Goal: Transaction & Acquisition: Purchase product/service

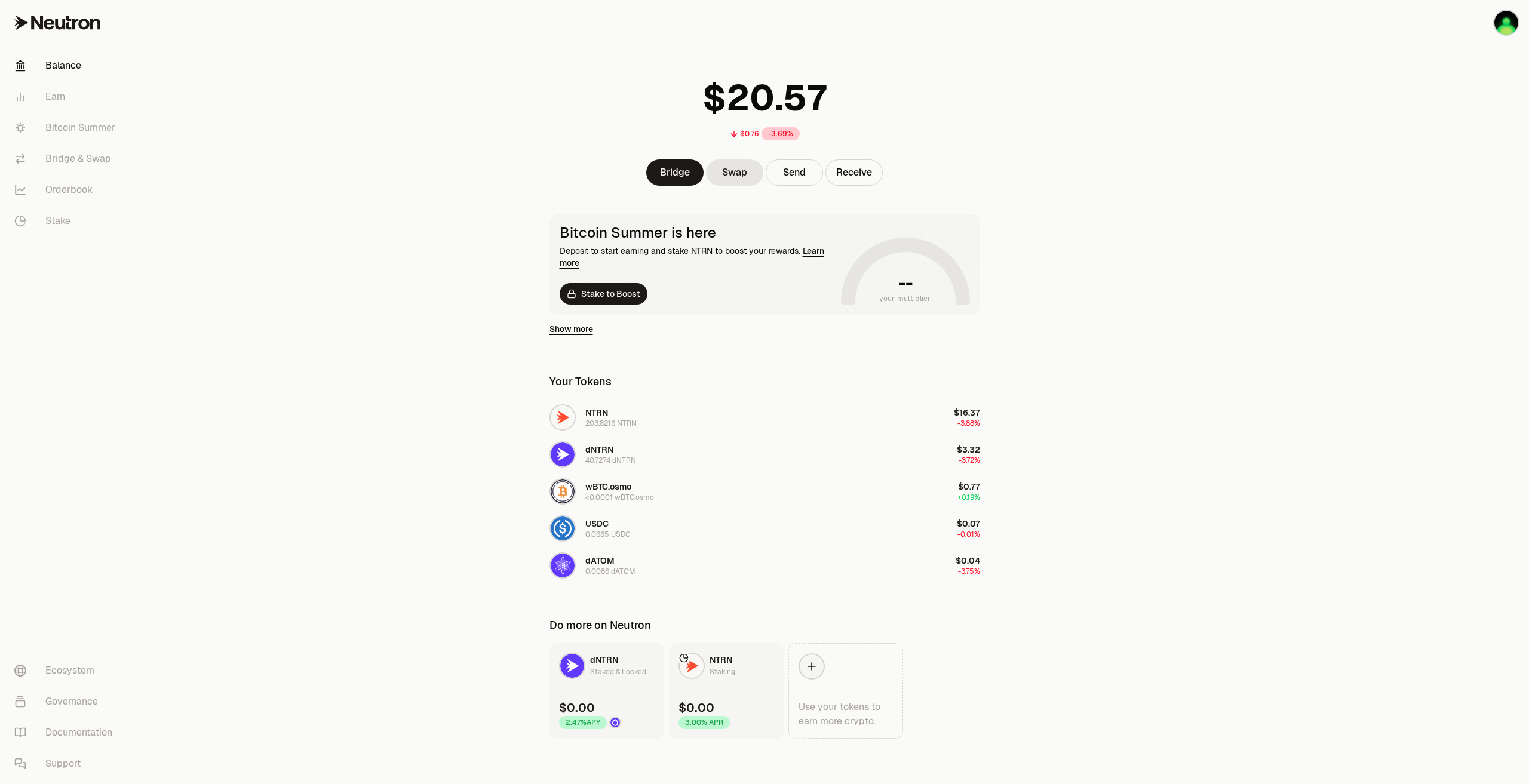
scroll to position [20, 0]
click at [300, 382] on main "$0.76 -3.69% Bridge Swap Send Receive Bitcoin Summer is here Deposit to start e…" at bounding box center [831, 382] width 1395 height 803
click at [83, 101] on link "Earn" at bounding box center [67, 97] width 124 height 31
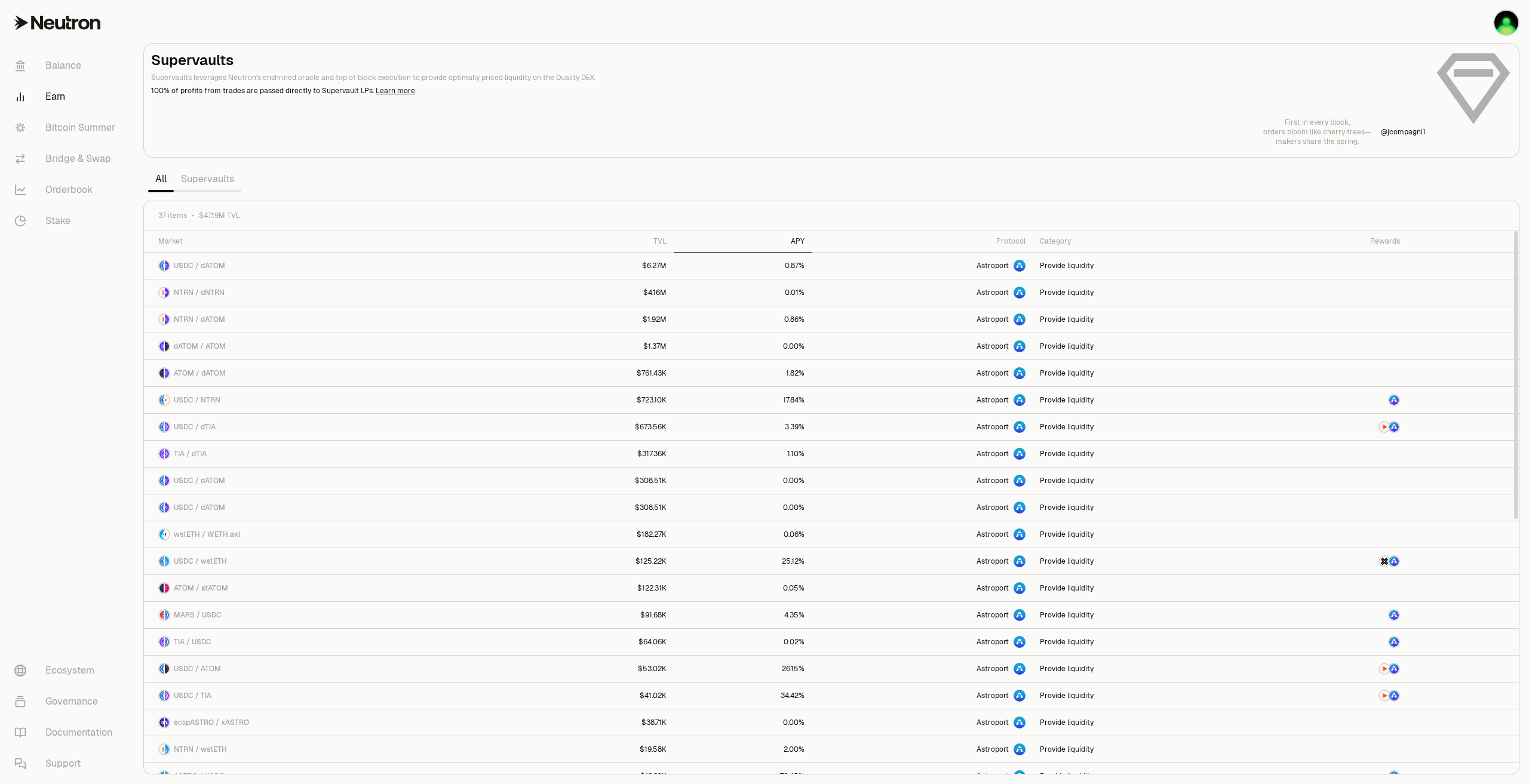
click at [804, 239] on div "APY" at bounding box center [742, 241] width 123 height 9
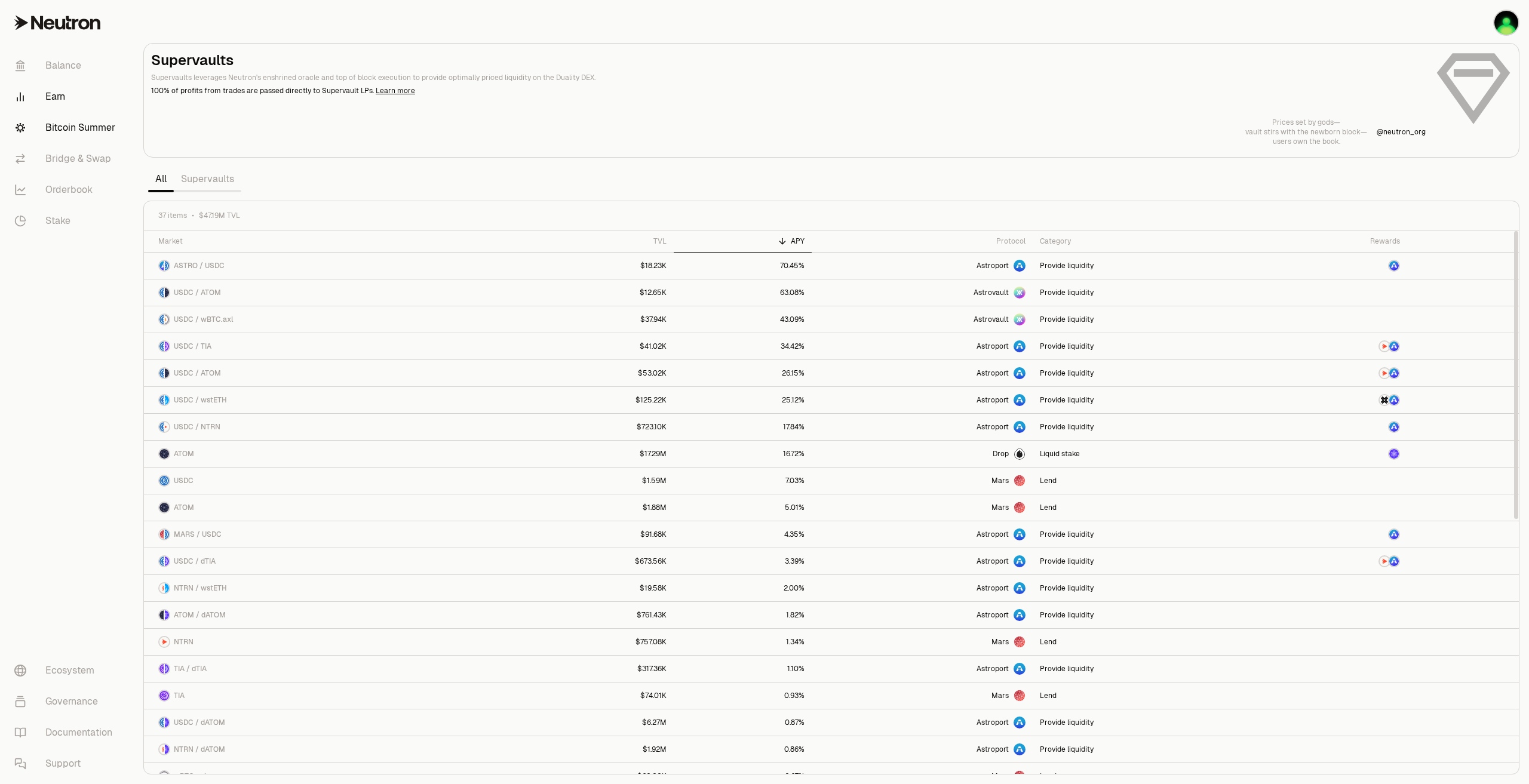
click at [82, 132] on link "Bitcoin Summer" at bounding box center [67, 127] width 124 height 31
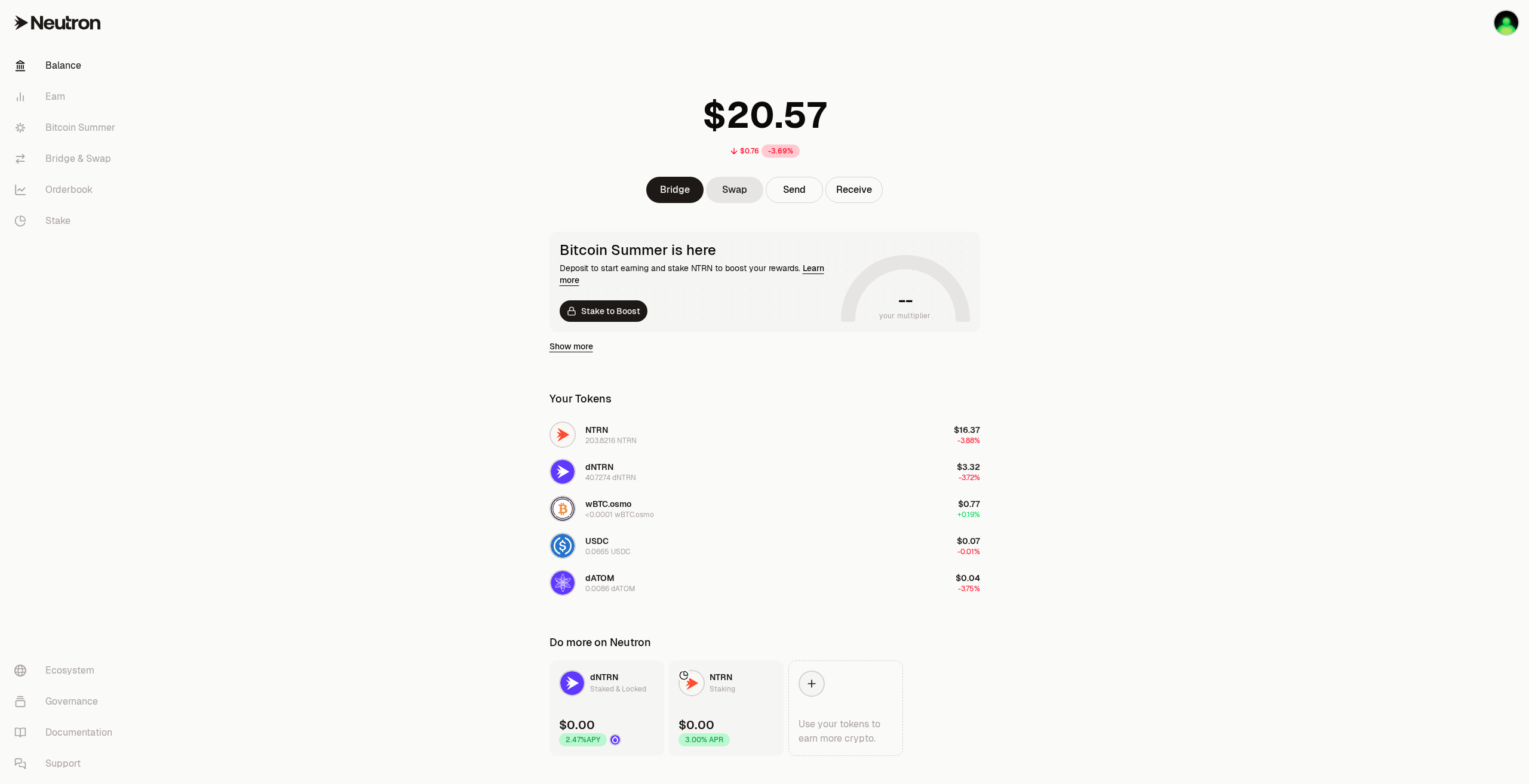
click at [272, 197] on main "$0.76 -3.69% Bridge Swap Send Receive Bitcoin Summer is here Deposit to start e…" at bounding box center [831, 402] width 1395 height 803
click at [60, 120] on link "Bitcoin Summer" at bounding box center [67, 127] width 124 height 31
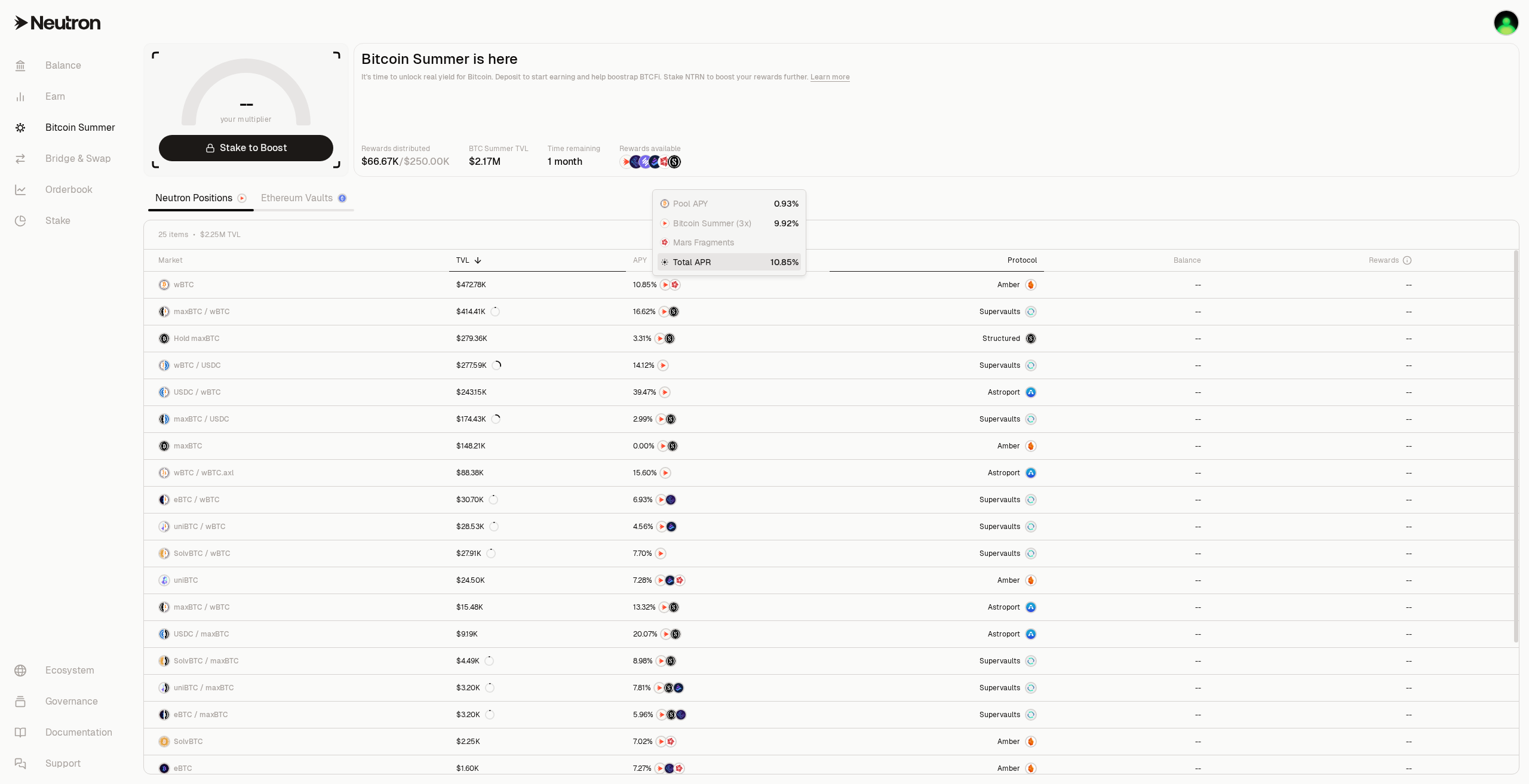
click at [1026, 260] on div "Protocol" at bounding box center [937, 260] width 200 height 9
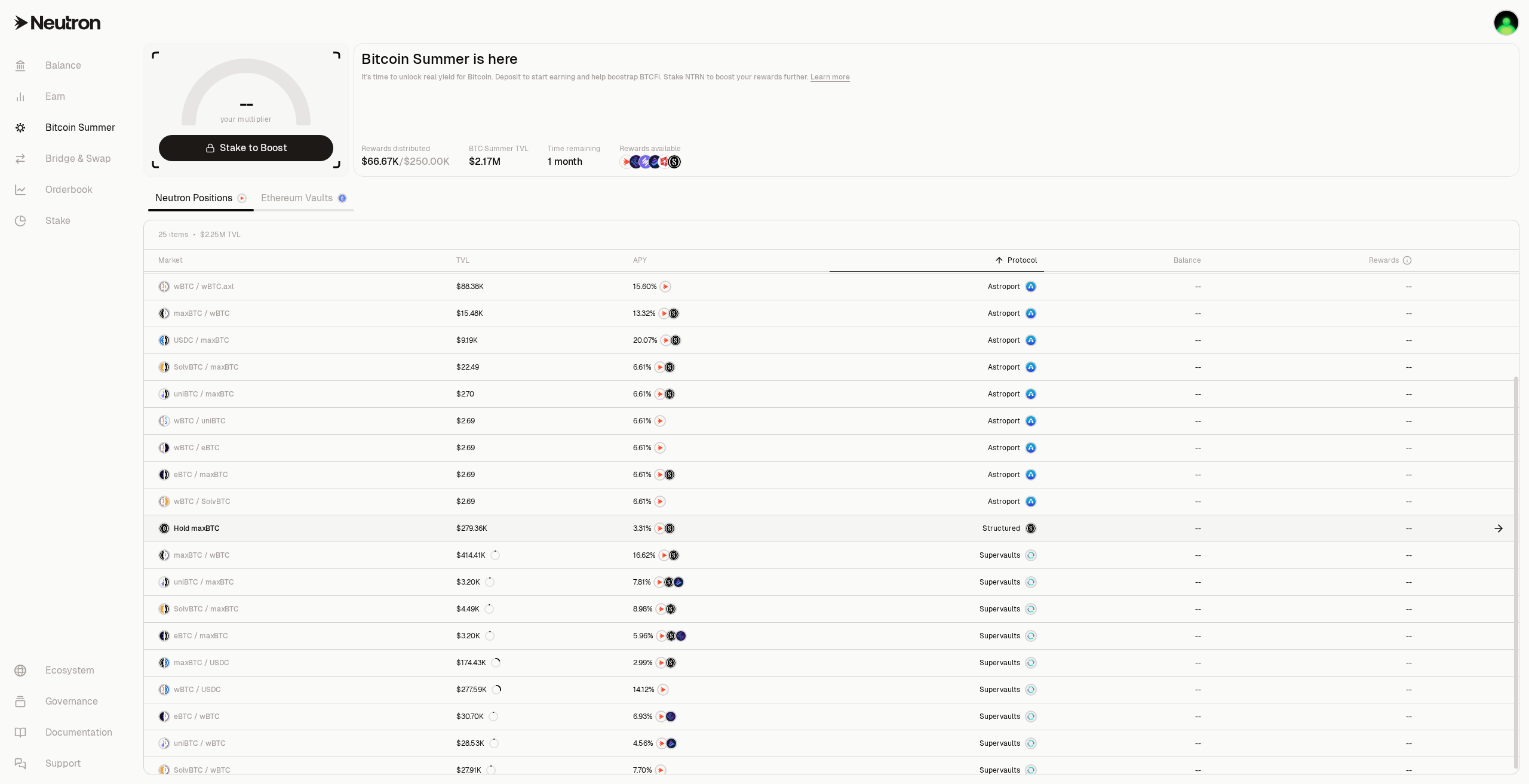
scroll to position [169, 0]
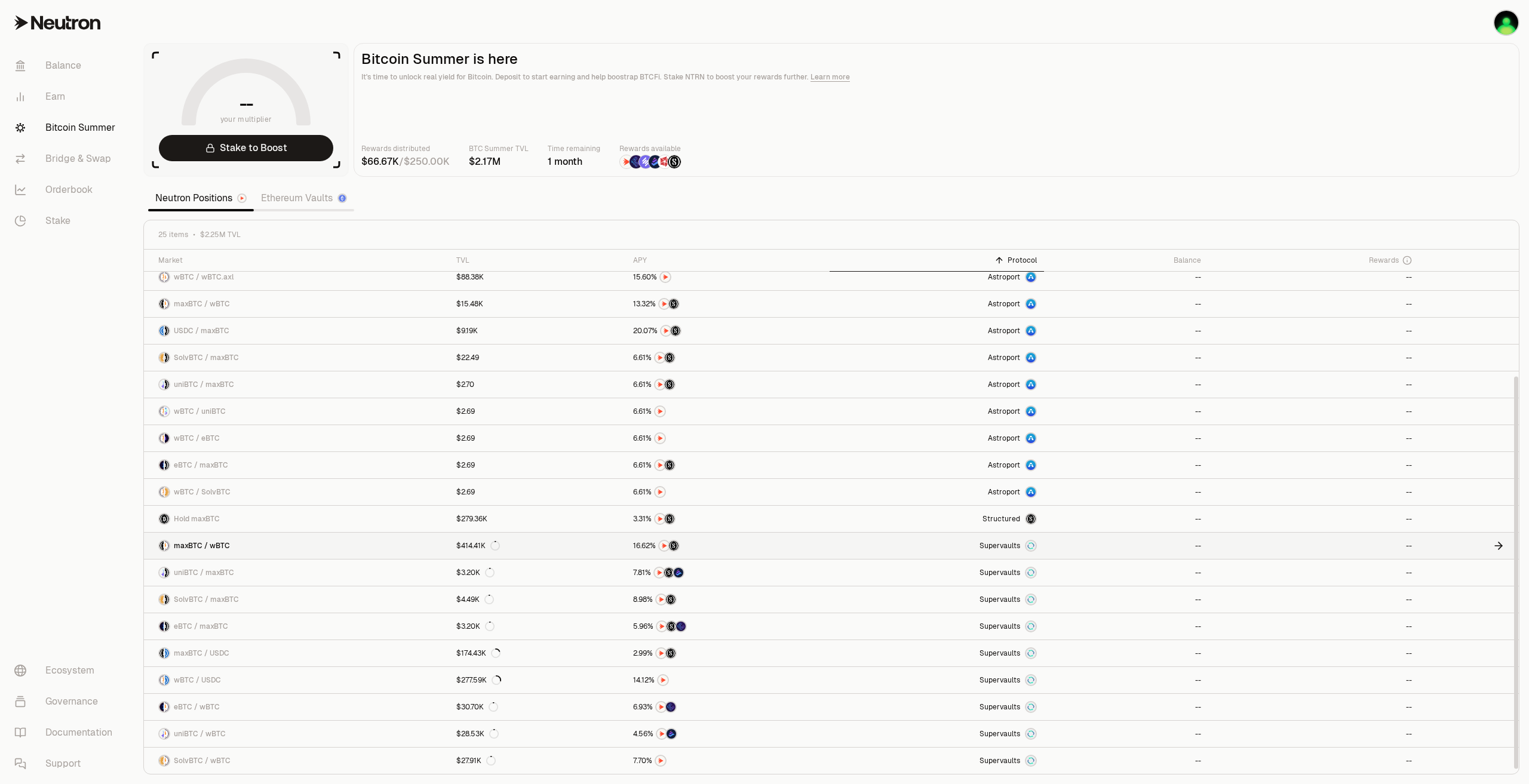
click at [211, 549] on span "maxBTC / wBTC" at bounding box center [201, 545] width 56 height 9
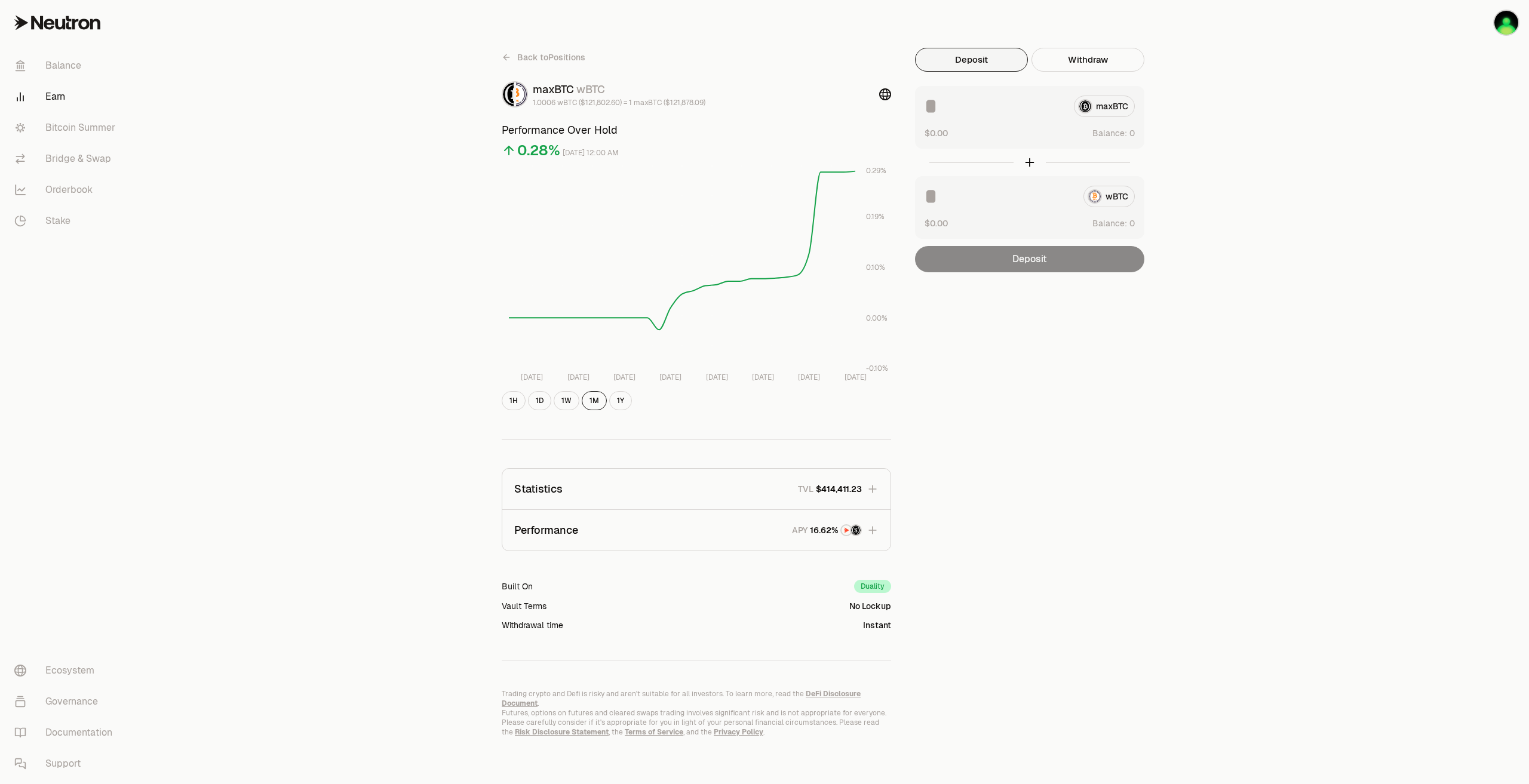
click at [1030, 161] on div at bounding box center [1030, 163] width 230 height 28
click at [1053, 275] on div "Back to Positions maxBTC wBTC 1.0006 wBTC ($121,802.60) = 1 maxBTC ($121,878.09…" at bounding box center [831, 392] width 688 height 689
click at [1061, 256] on div "Deposit" at bounding box center [1030, 259] width 230 height 26
click at [1107, 113] on div "maxBTC" at bounding box center [1030, 106] width 211 height 22
click at [1077, 258] on div "Deposit" at bounding box center [1030, 259] width 230 height 26
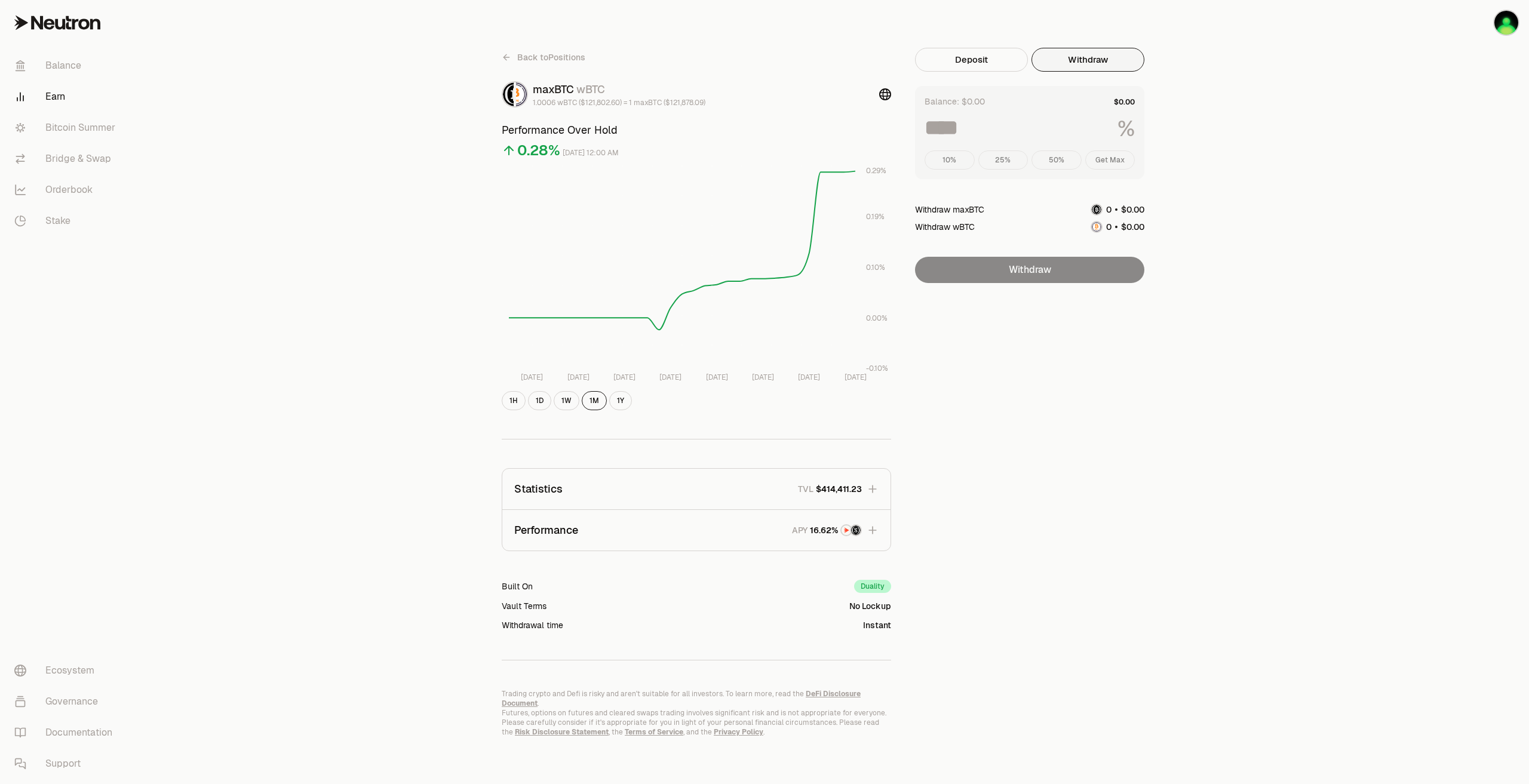
click at [1076, 59] on button "Withdraw" at bounding box center [1088, 59] width 113 height 24
click at [969, 157] on div "10% 25% 50% Get Max" at bounding box center [1030, 160] width 211 height 19
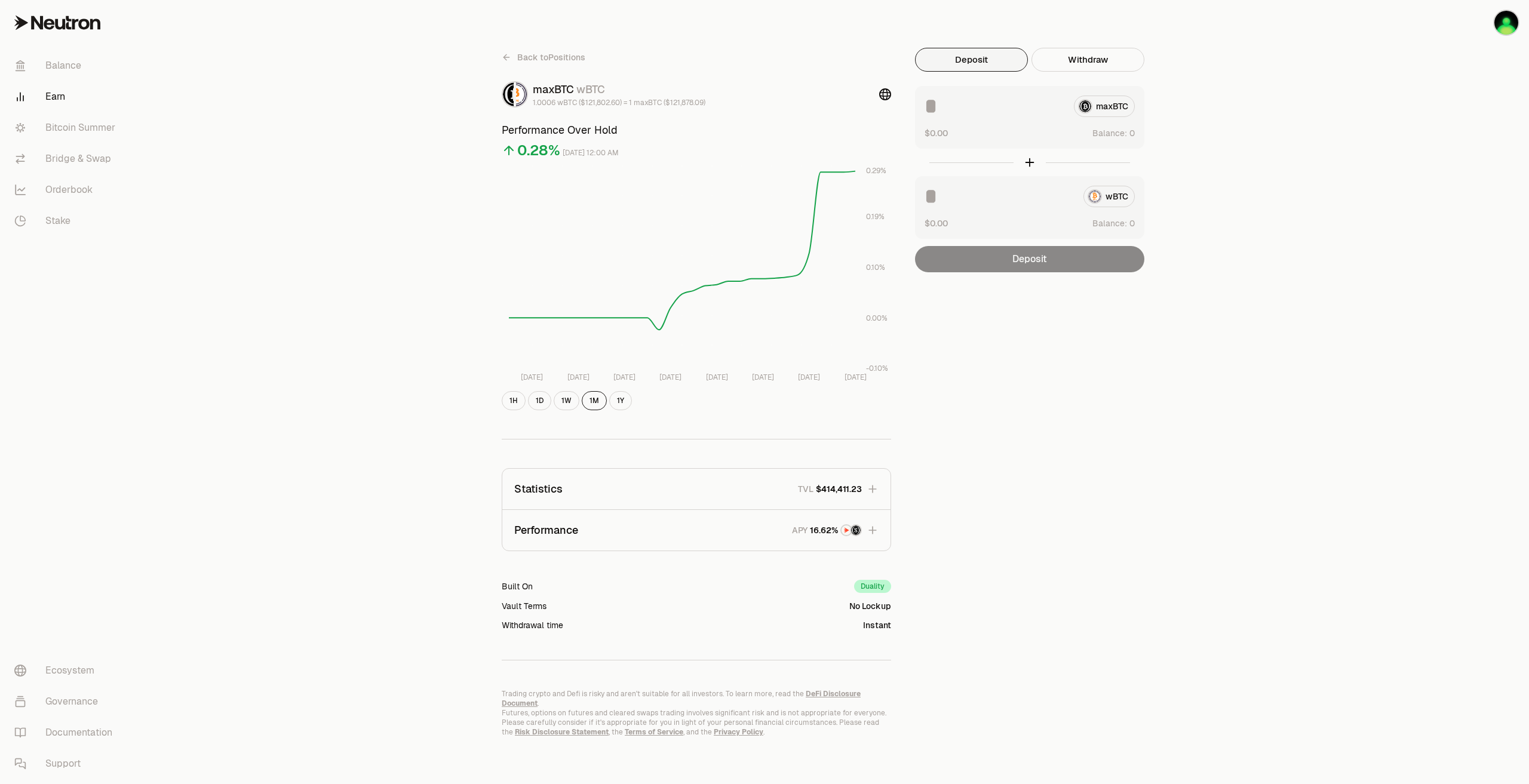
click at [989, 51] on button "Deposit" at bounding box center [971, 59] width 113 height 24
click at [975, 51] on button "Deposit" at bounding box center [971, 59] width 113 height 24
click at [1070, 213] on div "wBTC $0.00 Balance:" at bounding box center [1030, 207] width 230 height 63
click at [1123, 108] on div "maxBTC" at bounding box center [1030, 106] width 211 height 22
click at [1026, 285] on div "Back to Positions maxBTC wBTC 1.0006 wBTC ($121,802.60) = 1 maxBTC ($121,878.09…" at bounding box center [831, 392] width 688 height 689
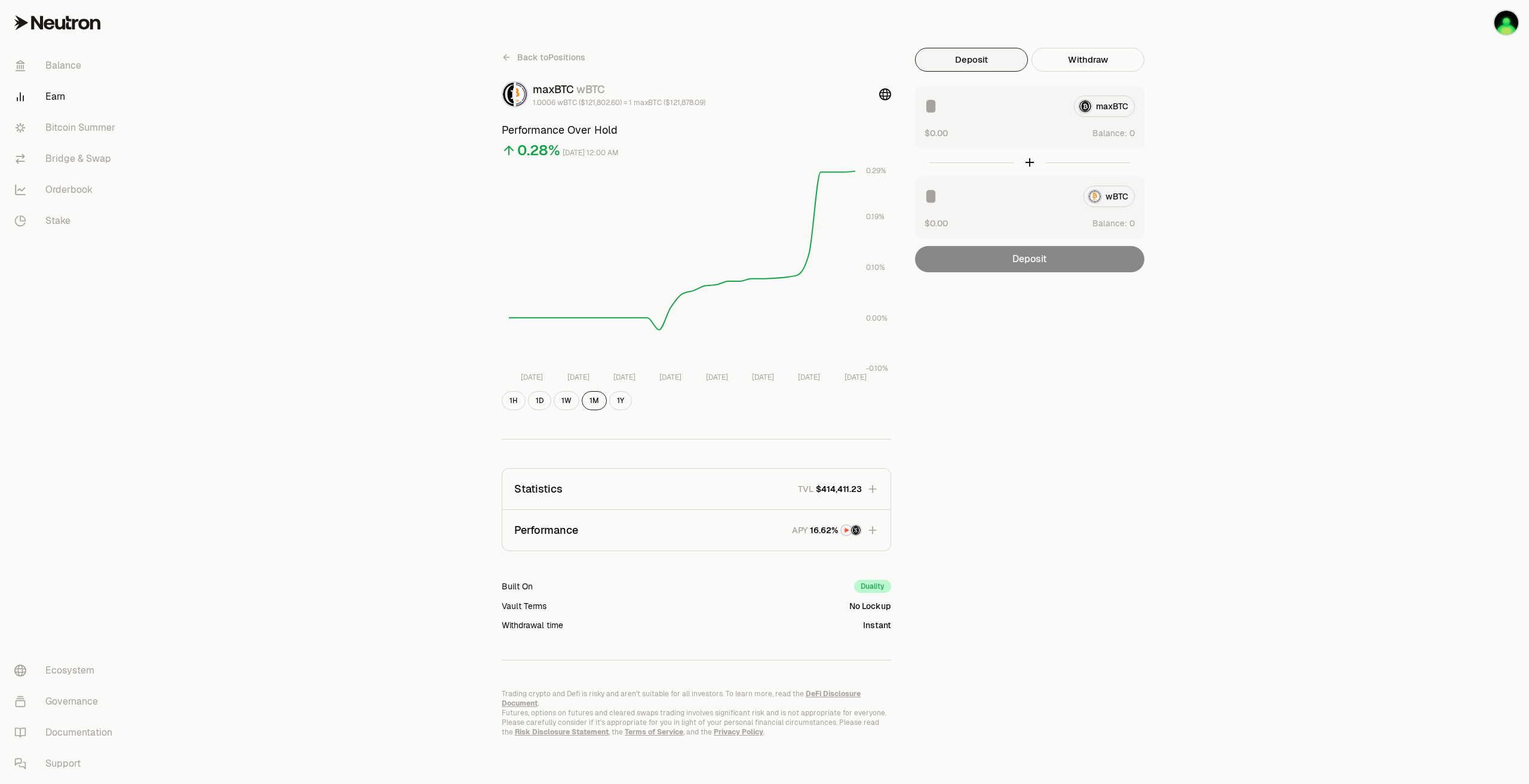
click at [879, 530] on button "Performance APY" at bounding box center [696, 530] width 388 height 41
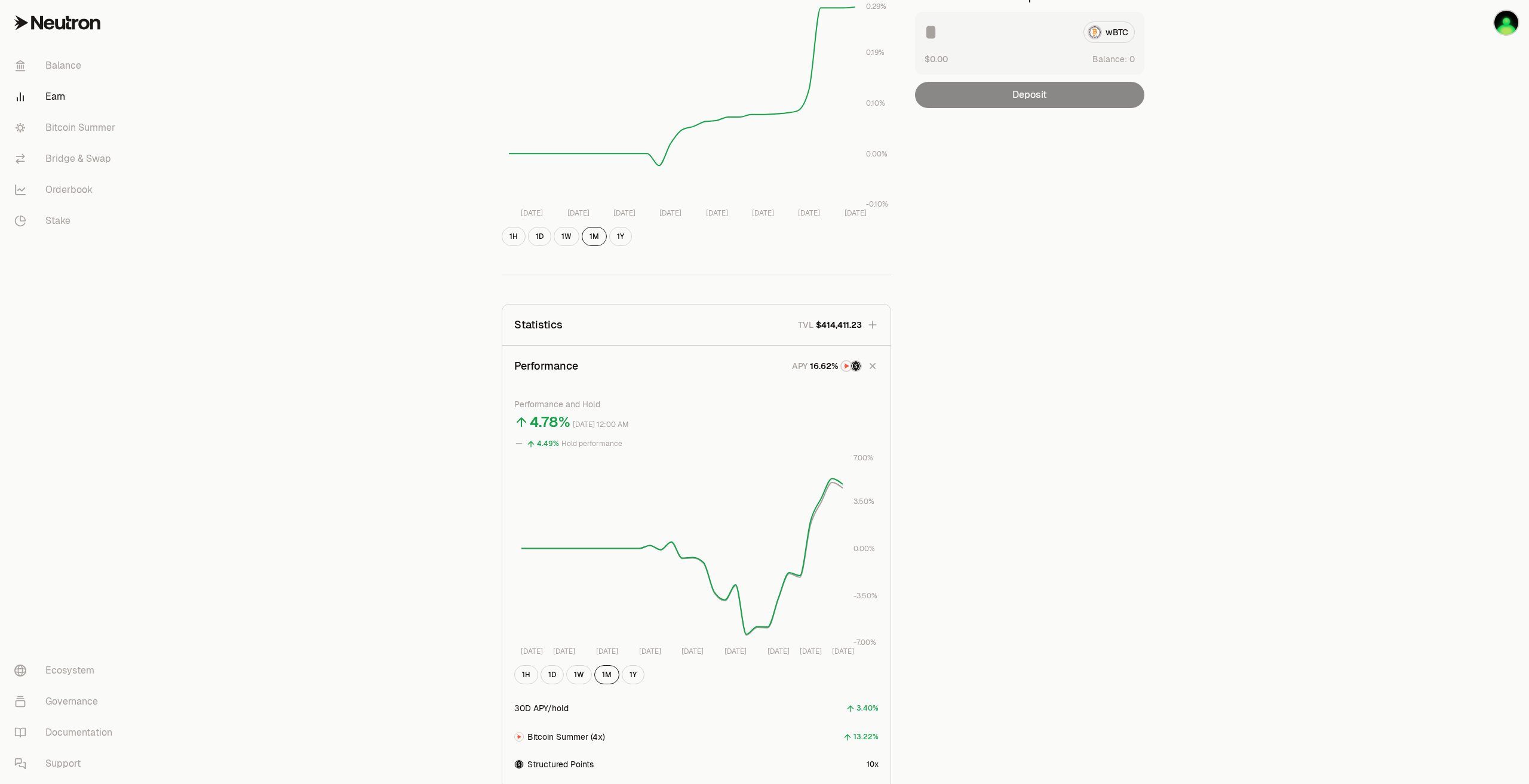
scroll to position [179, 0]
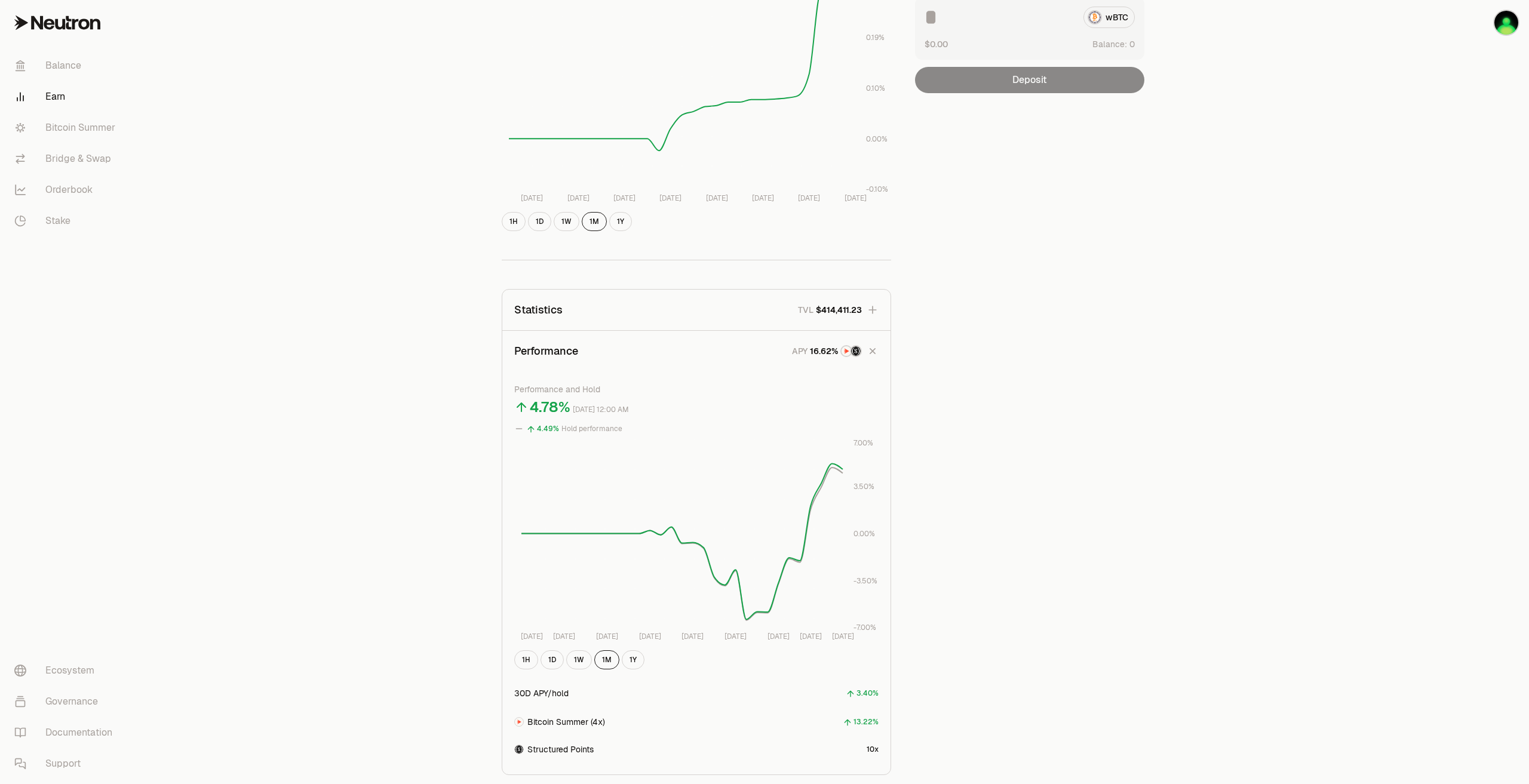
click at [877, 357] on button "Performance APY" at bounding box center [696, 351] width 388 height 41
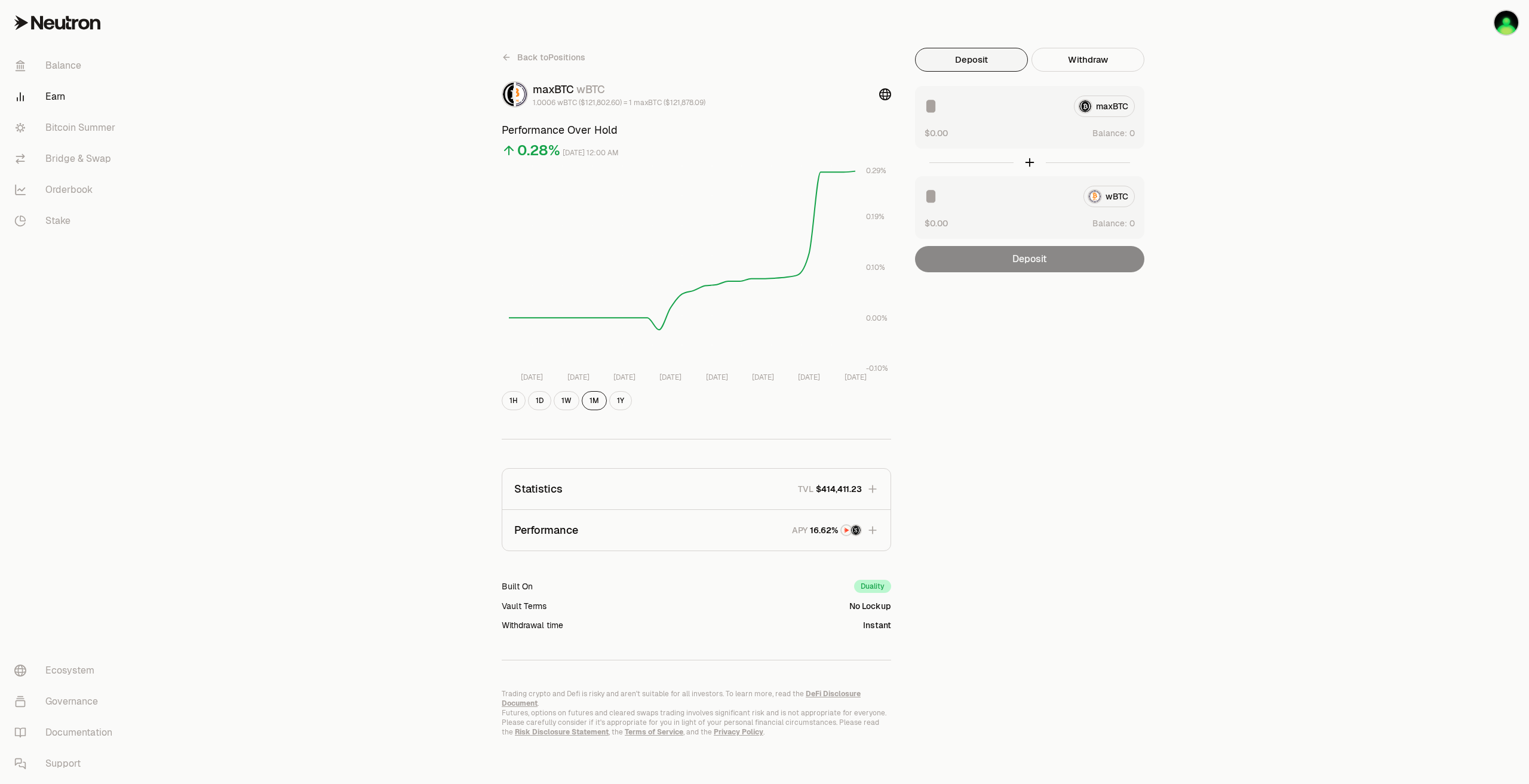
click at [1110, 188] on div "wBTC" at bounding box center [1030, 197] width 211 height 22
drag, startPoint x: 1448, startPoint y: 193, endPoint x: 1385, endPoint y: 170, distance: 67.1
click at [1448, 193] on div "Back to Positions maxBTC wBTC 1.0006 wBTC ($121,802.60) = 1 maxBTC ($121,878.09…" at bounding box center [831, 392] width 1395 height 784
click at [1130, 262] on div "Deposit" at bounding box center [1030, 259] width 230 height 26
click at [1119, 200] on div "wBTC" at bounding box center [1030, 197] width 211 height 22
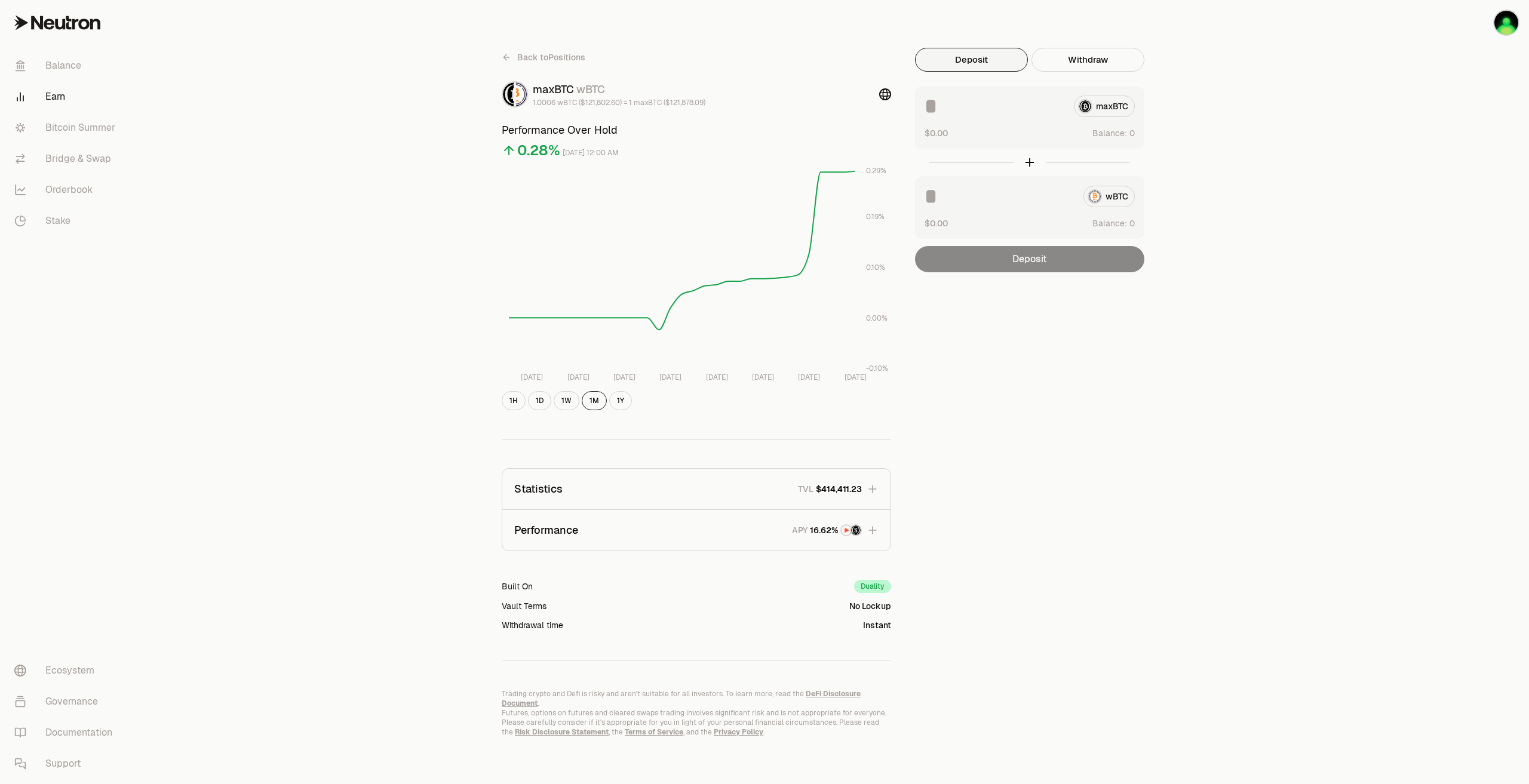
click at [1031, 165] on div at bounding box center [1030, 163] width 230 height 28
click at [1031, 162] on div at bounding box center [1030, 163] width 230 height 28
click at [1109, 103] on div "maxBTC" at bounding box center [1030, 106] width 211 height 22
click at [1075, 50] on button "Withdraw" at bounding box center [1088, 59] width 113 height 24
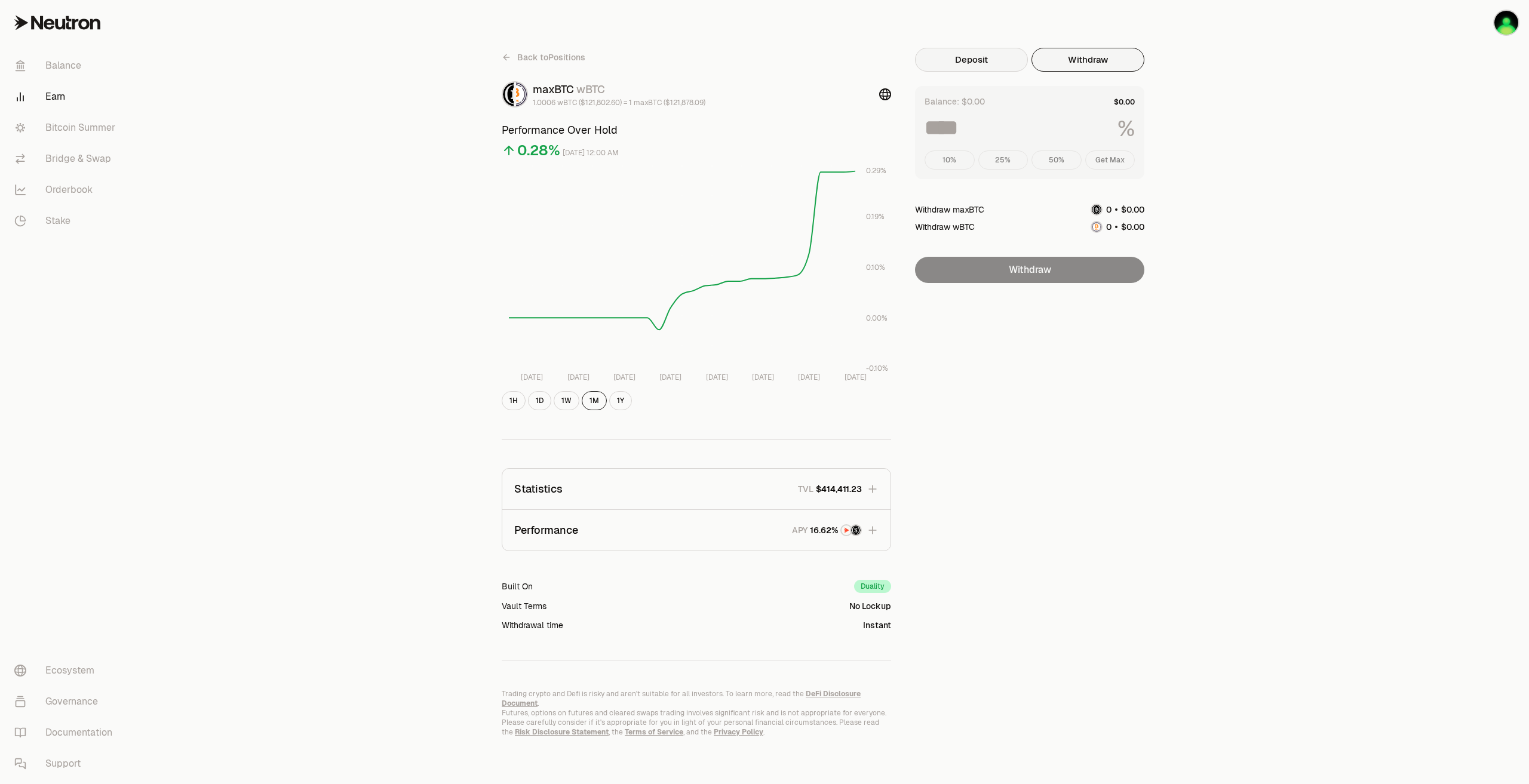
click at [981, 55] on button "Deposit" at bounding box center [971, 59] width 113 height 24
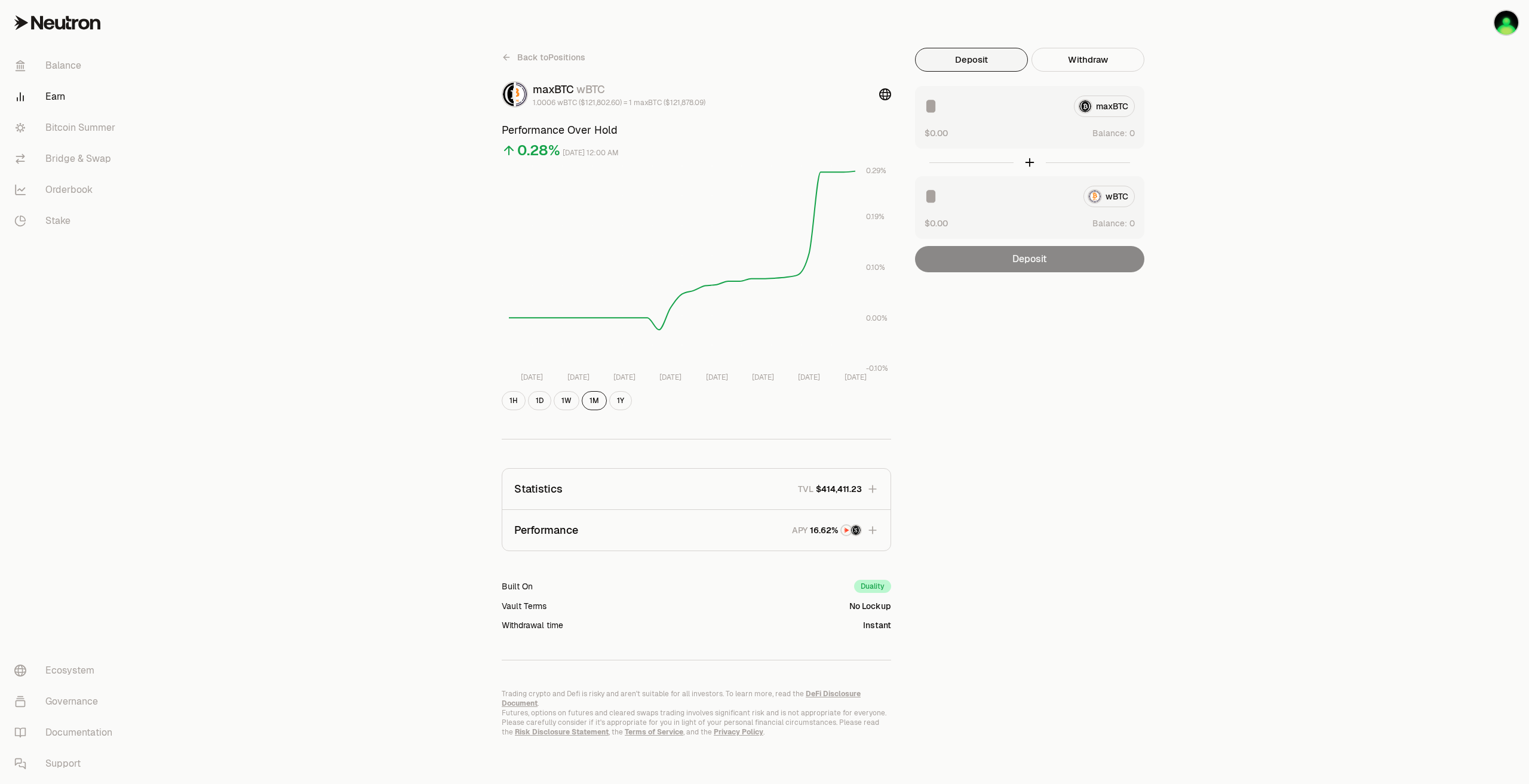
click at [872, 531] on icon "button" at bounding box center [873, 531] width 12 height 12
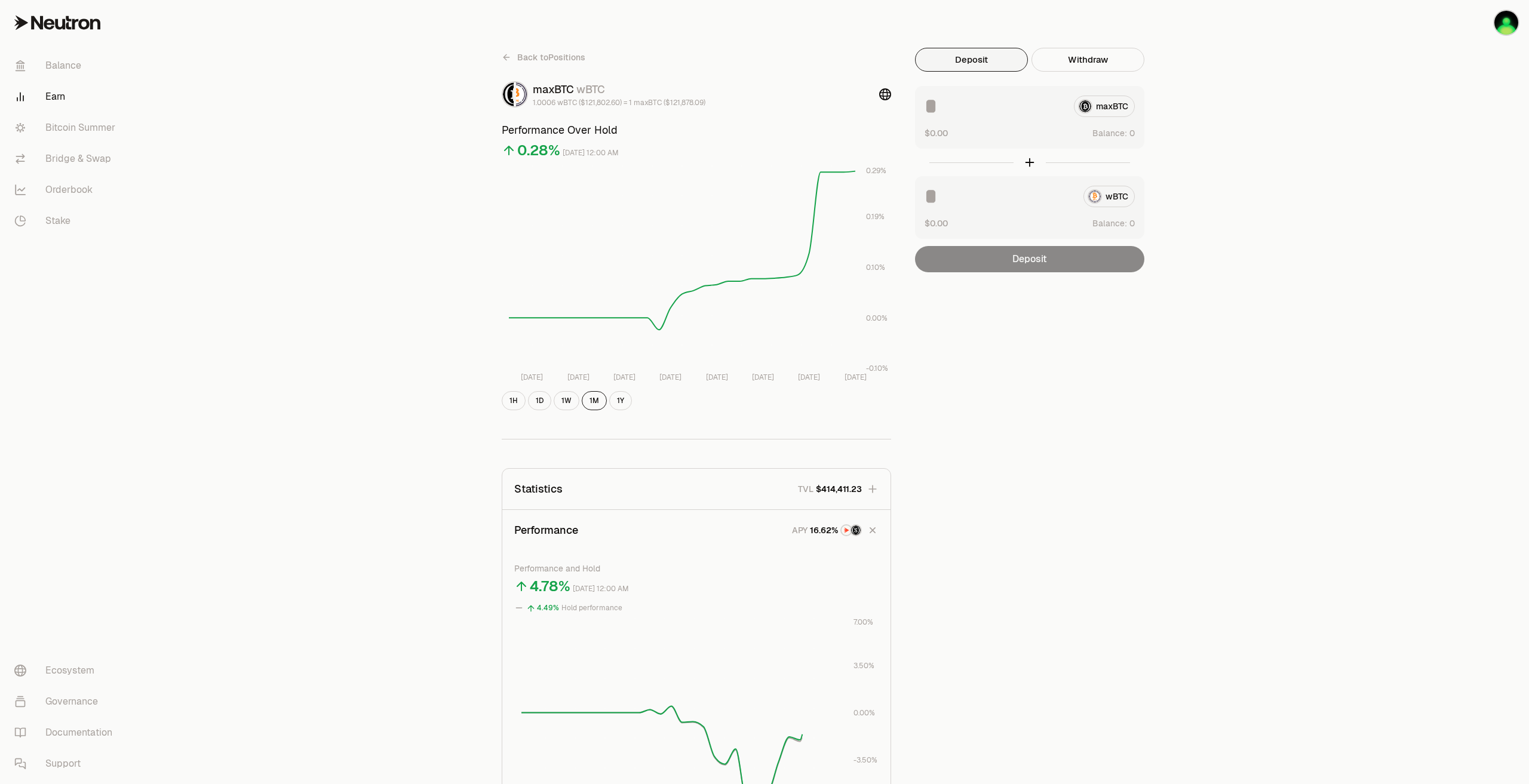
click at [872, 531] on icon "button" at bounding box center [873, 530] width 12 height 12
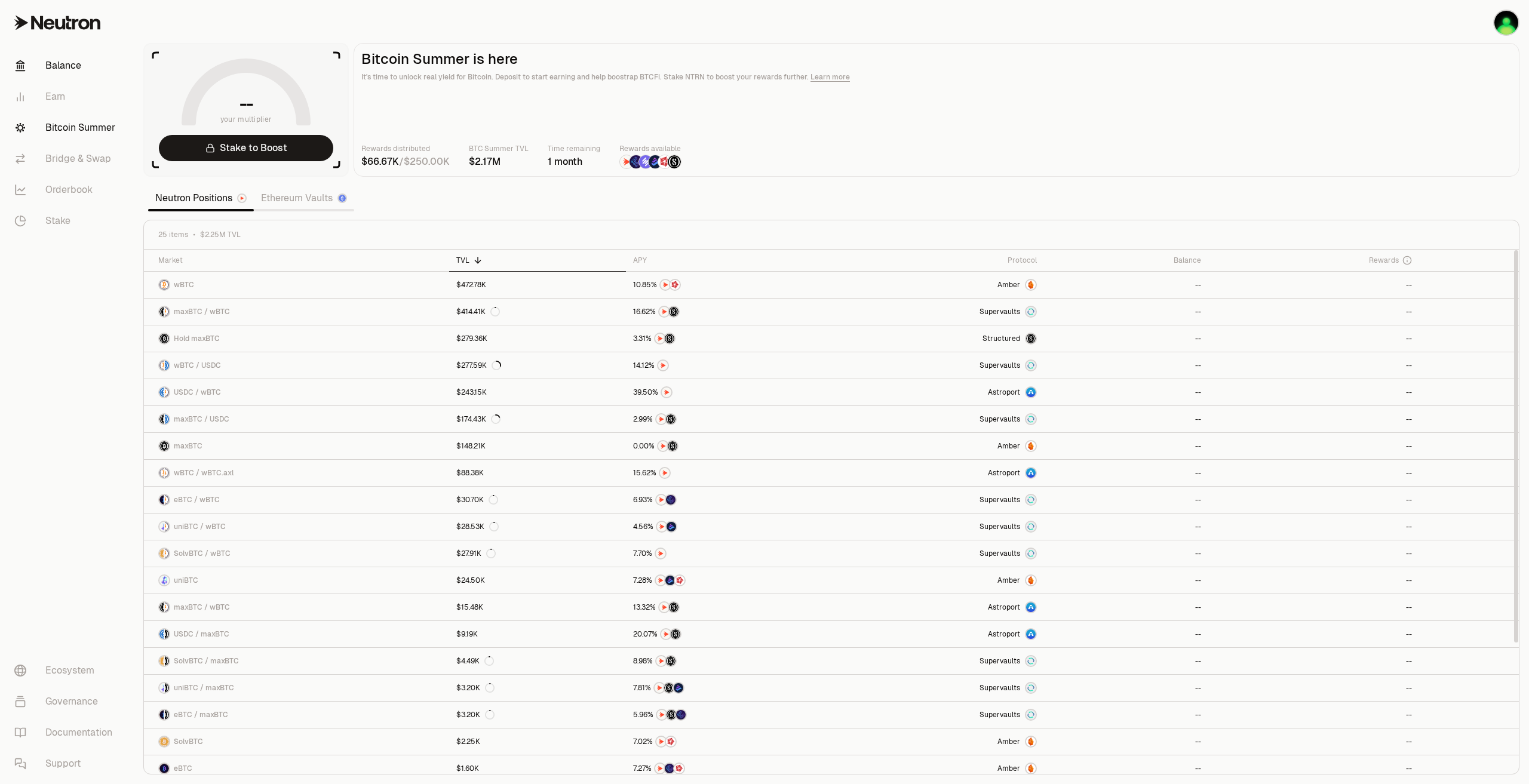
click at [71, 71] on link "Balance" at bounding box center [67, 65] width 124 height 31
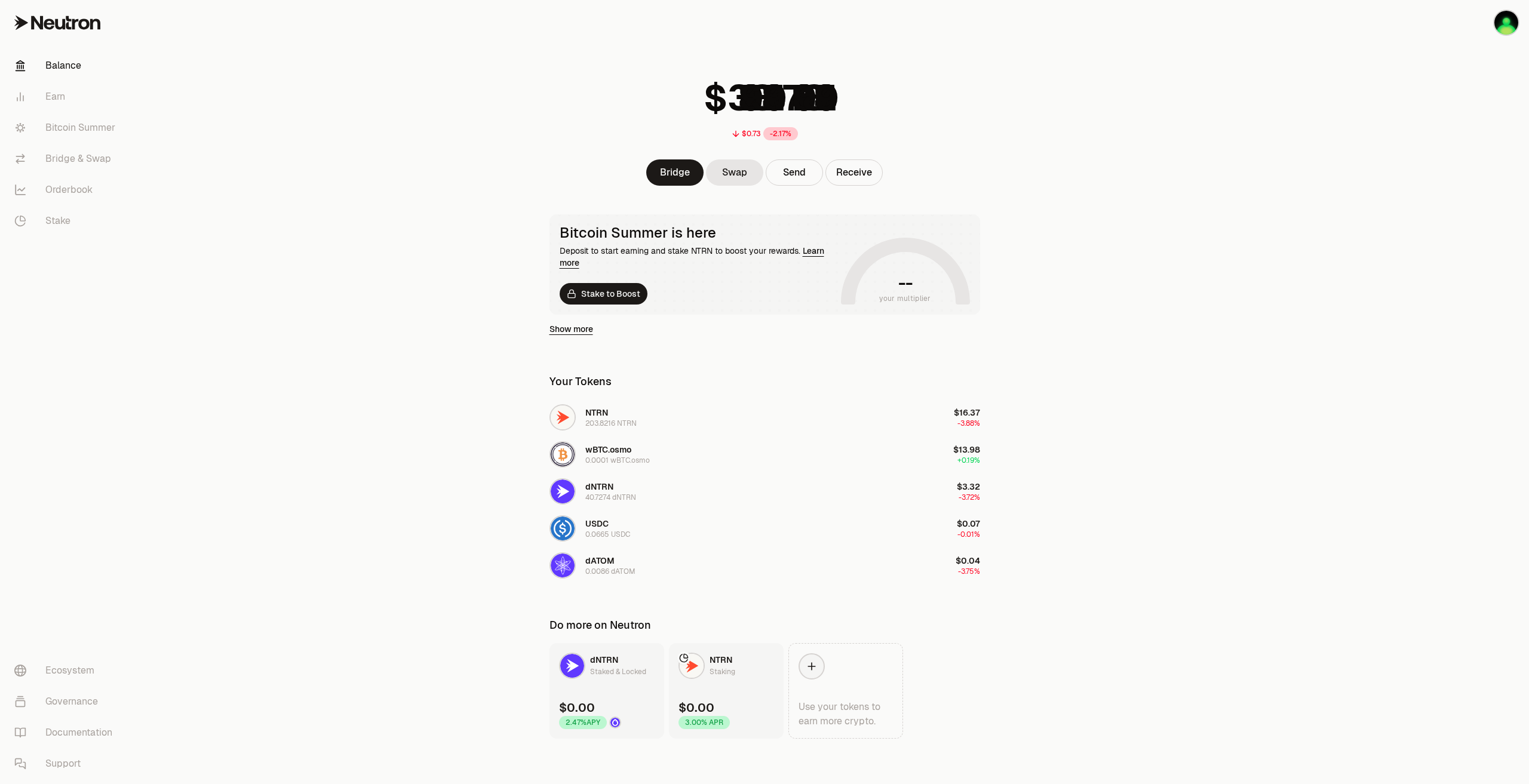
scroll to position [20, 0]
click at [598, 455] on div "0.0001 wBTC.osmo" at bounding box center [618, 458] width 65 height 9
click at [565, 327] on link "Show more" at bounding box center [571, 326] width 44 height 12
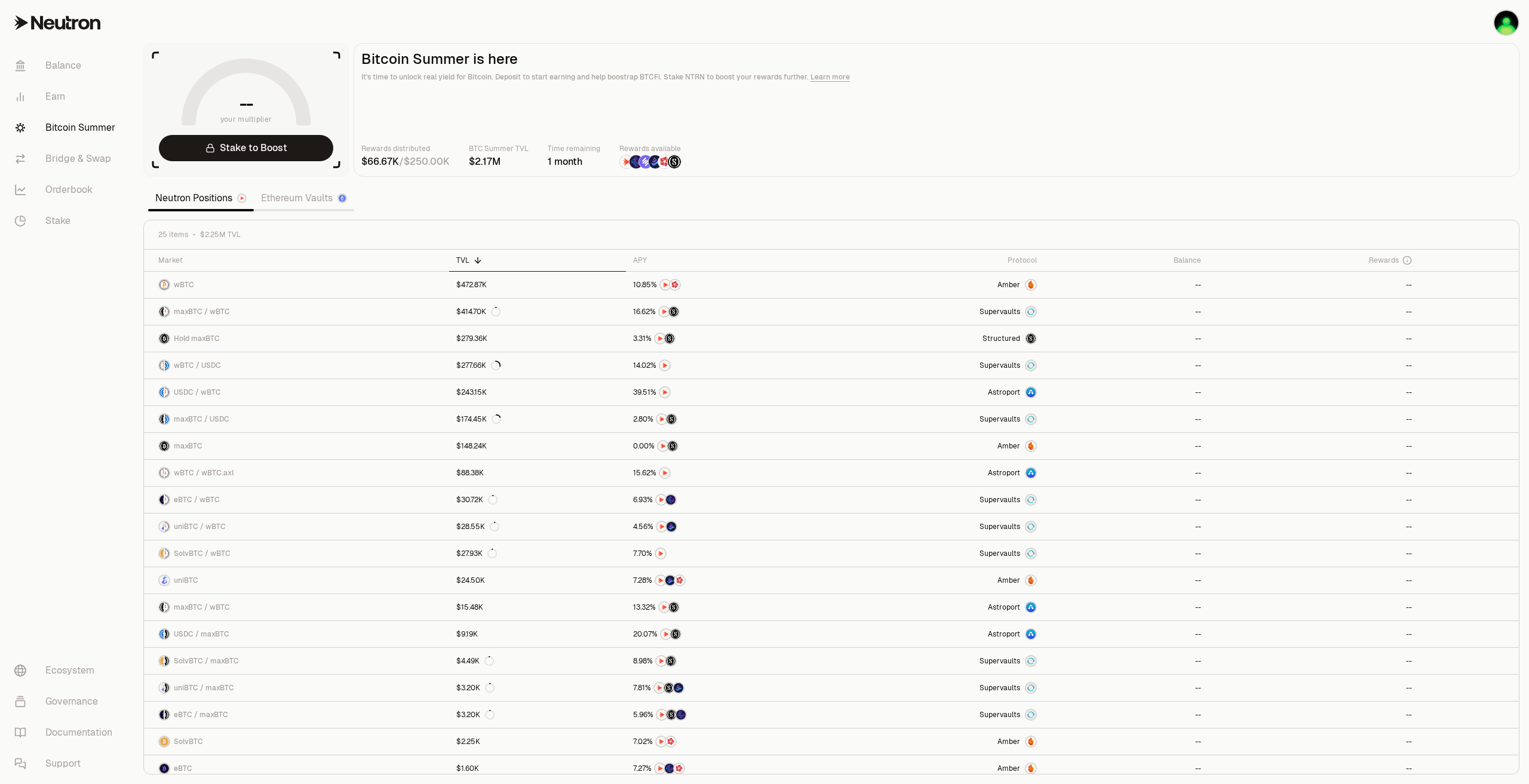
click at [295, 197] on link "Ethereum Vaults" at bounding box center [303, 198] width 101 height 24
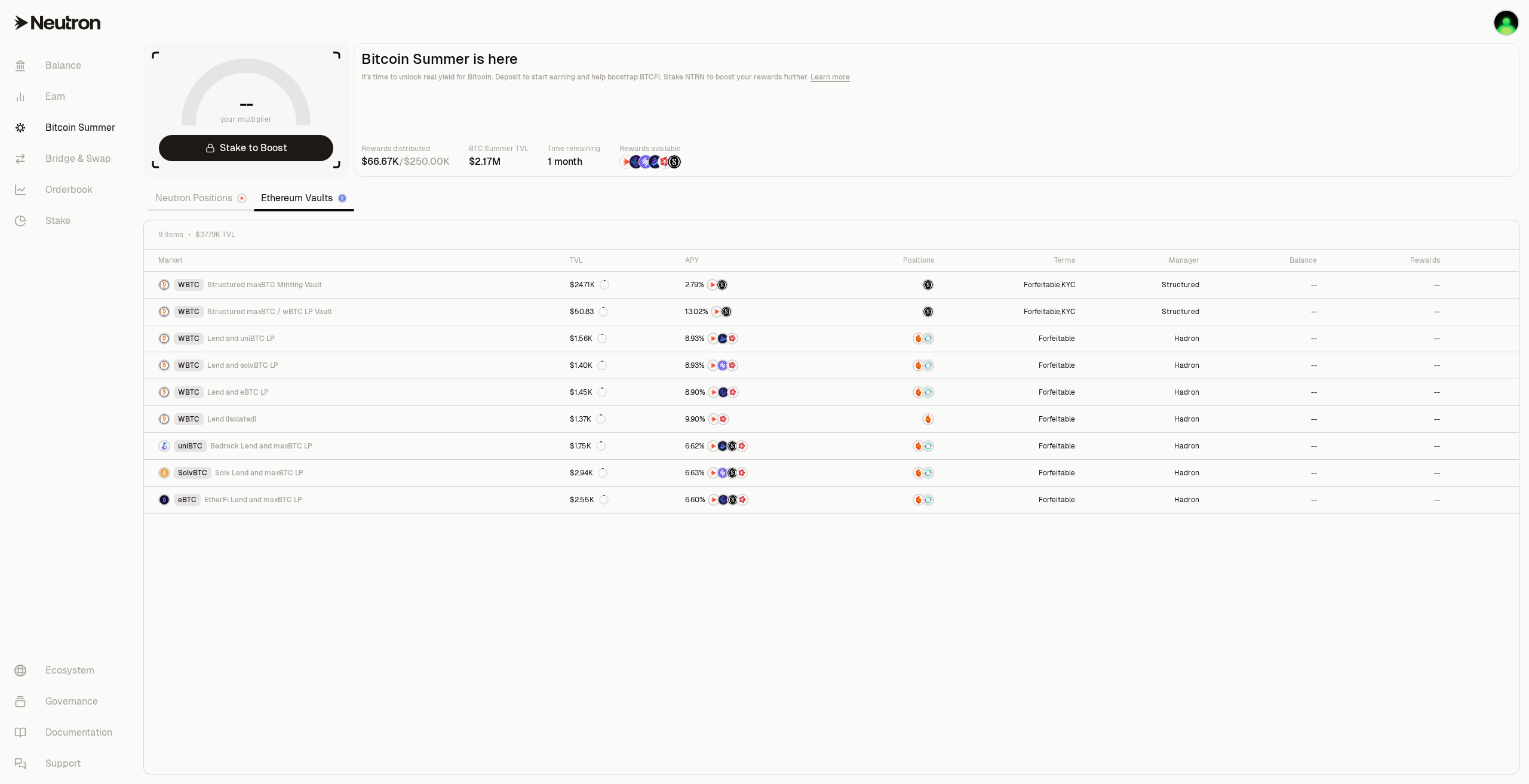
click at [195, 231] on span "$37.79K TVL" at bounding box center [215, 234] width 40 height 9
click at [200, 214] on section "-- your multiplier Stake to Boost Bitcoin Summer is here It's time to unlock re…" at bounding box center [831, 392] width 1395 height 784
click at [204, 202] on link "Neutron Positions" at bounding box center [201, 198] width 106 height 24
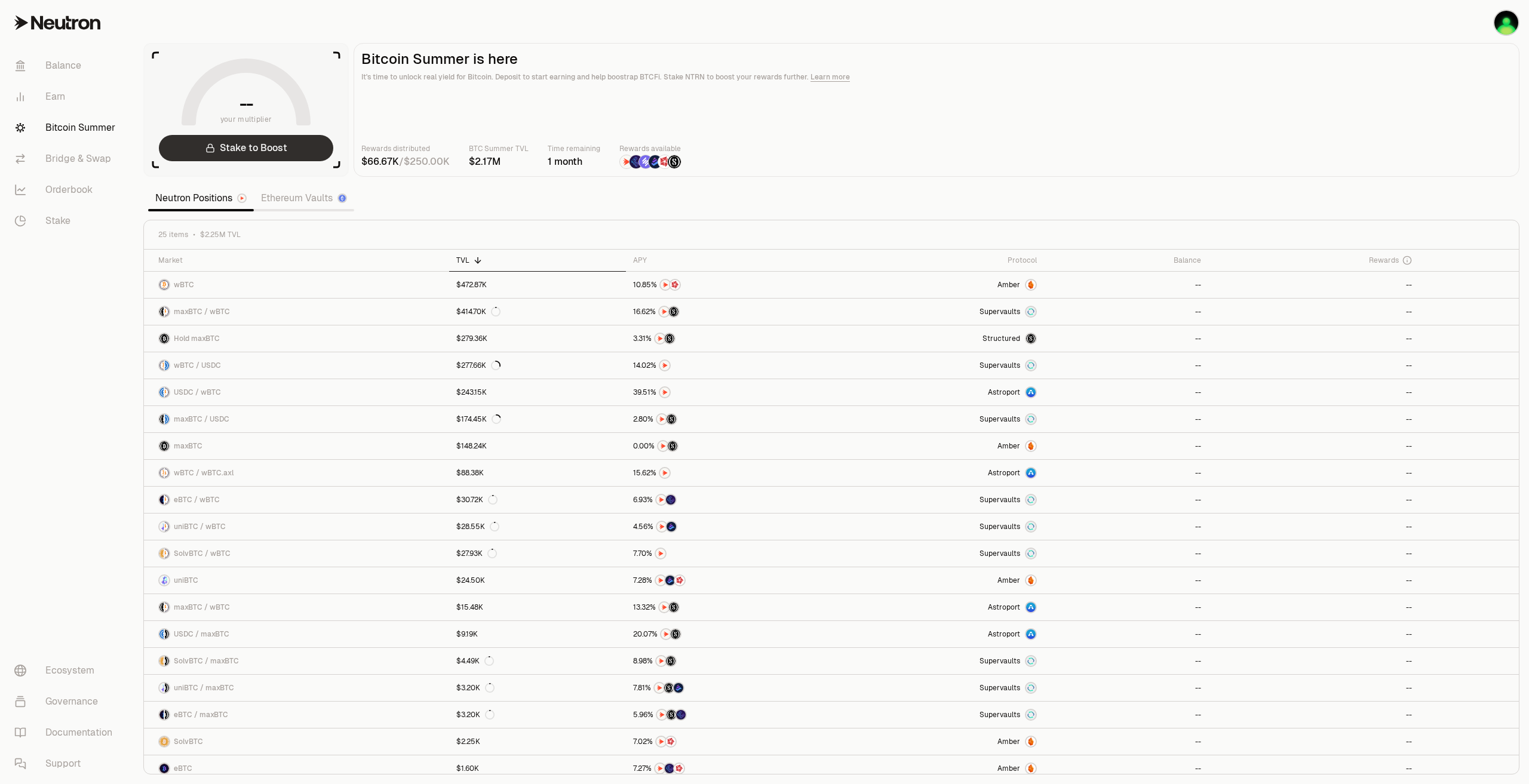
click at [259, 149] on link "Stake to Boost" at bounding box center [246, 148] width 174 height 26
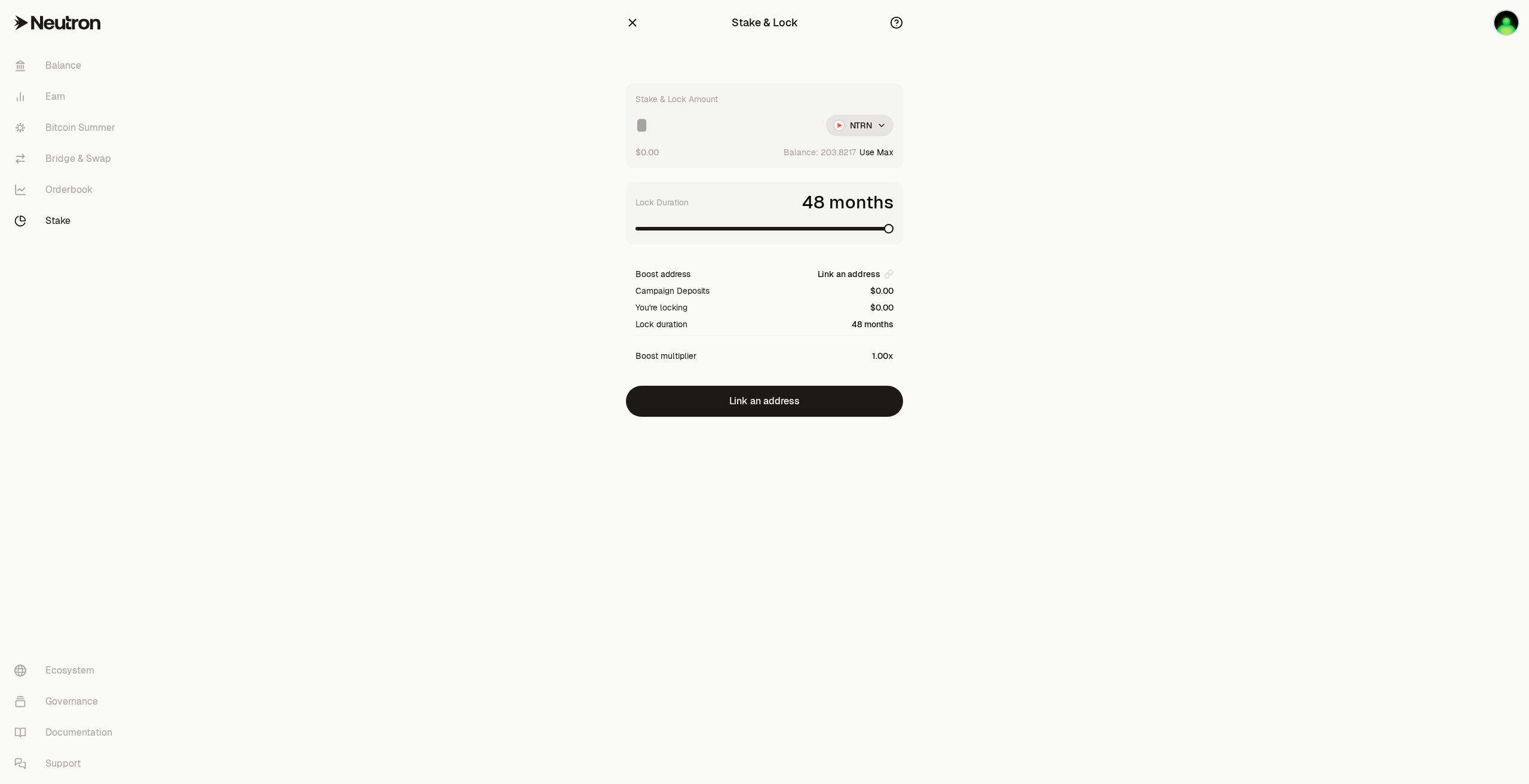
click at [894, 230] on span at bounding box center [889, 229] width 9 height 9
click at [980, 230] on section "Stake & Lock Stake & Lock Amount NTRN $0.00 Balance: Use Max Lock Duration 48 m…" at bounding box center [765, 232] width 459 height 465
click at [689, 132] on input at bounding box center [726, 125] width 181 height 22
click at [1019, 237] on main "Stake & Lock Stake & Lock Amount *** NTRN $16.06 Balance: Use Max Lock Duration…" at bounding box center [831, 232] width 1395 height 465
click at [894, 231] on span at bounding box center [889, 229] width 9 height 9
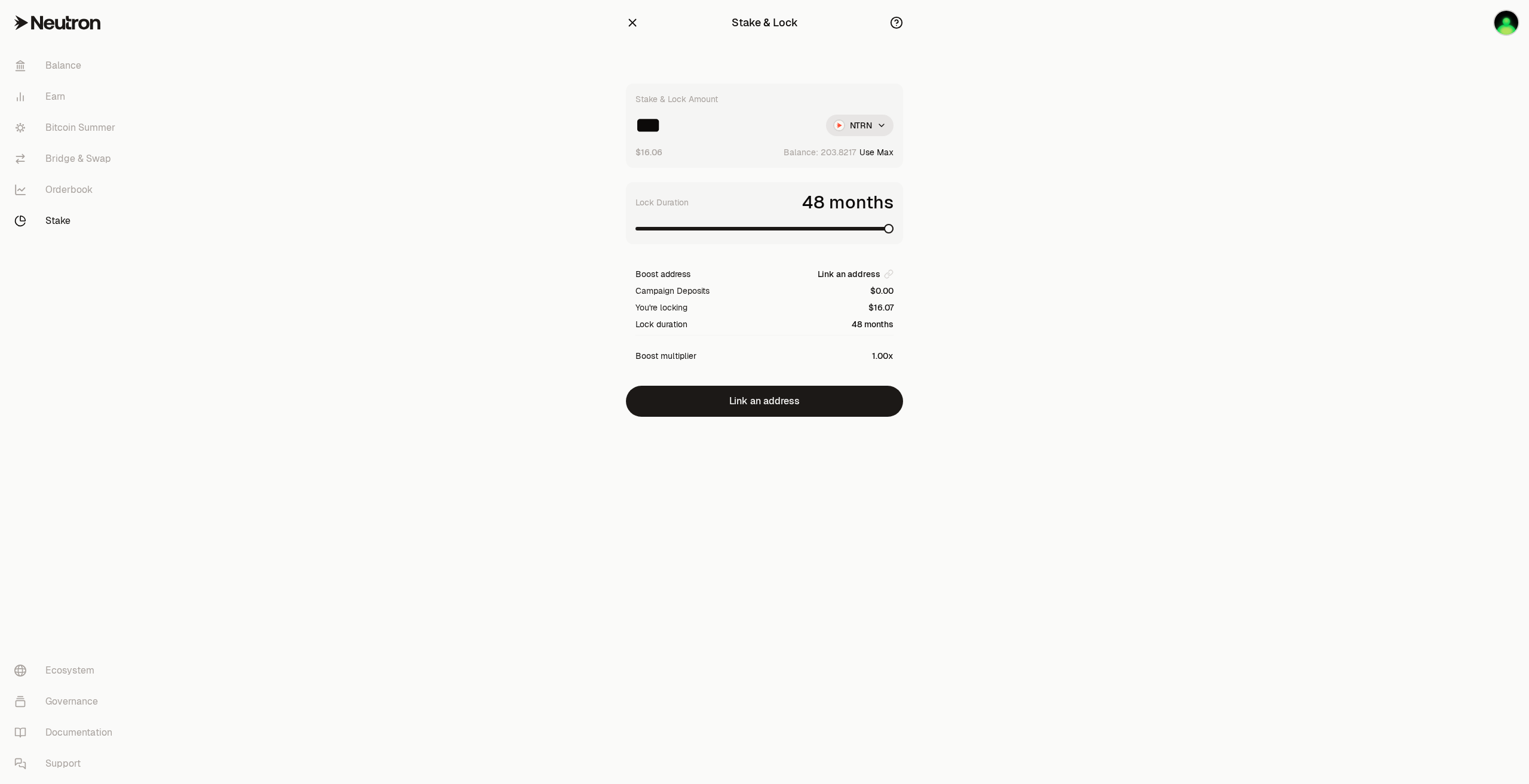
click at [685, 135] on input "***" at bounding box center [726, 125] width 181 height 22
type input "*****"
click at [1020, 252] on main "Stake & Lock Stake & Lock Amount ***** NTRN $1.60K Balance: Use Max Lock Durati…" at bounding box center [831, 232] width 1395 height 465
click at [635, 224] on span at bounding box center [640, 229] width 9 height 9
click at [851, 134] on html "Balance Earn Bitcoin Summer Bridge & Swap Orderbook Stake Ecosystem Governance …" at bounding box center [764, 392] width 1529 height 784
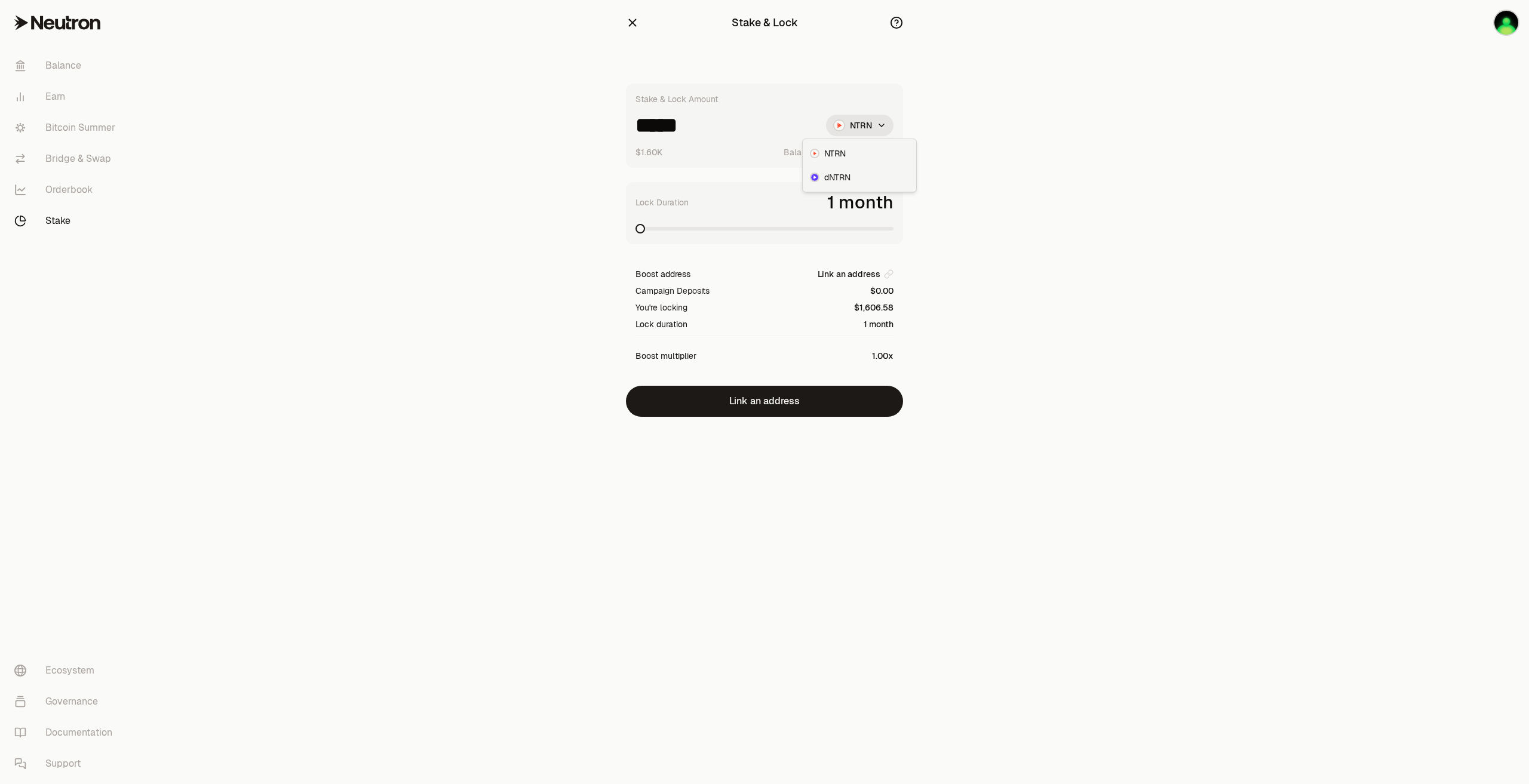
click at [847, 174] on span "dNTRN" at bounding box center [837, 177] width 26 height 12
click at [894, 233] on span at bounding box center [889, 229] width 9 height 9
click at [637, 25] on icon "button" at bounding box center [632, 22] width 13 height 13
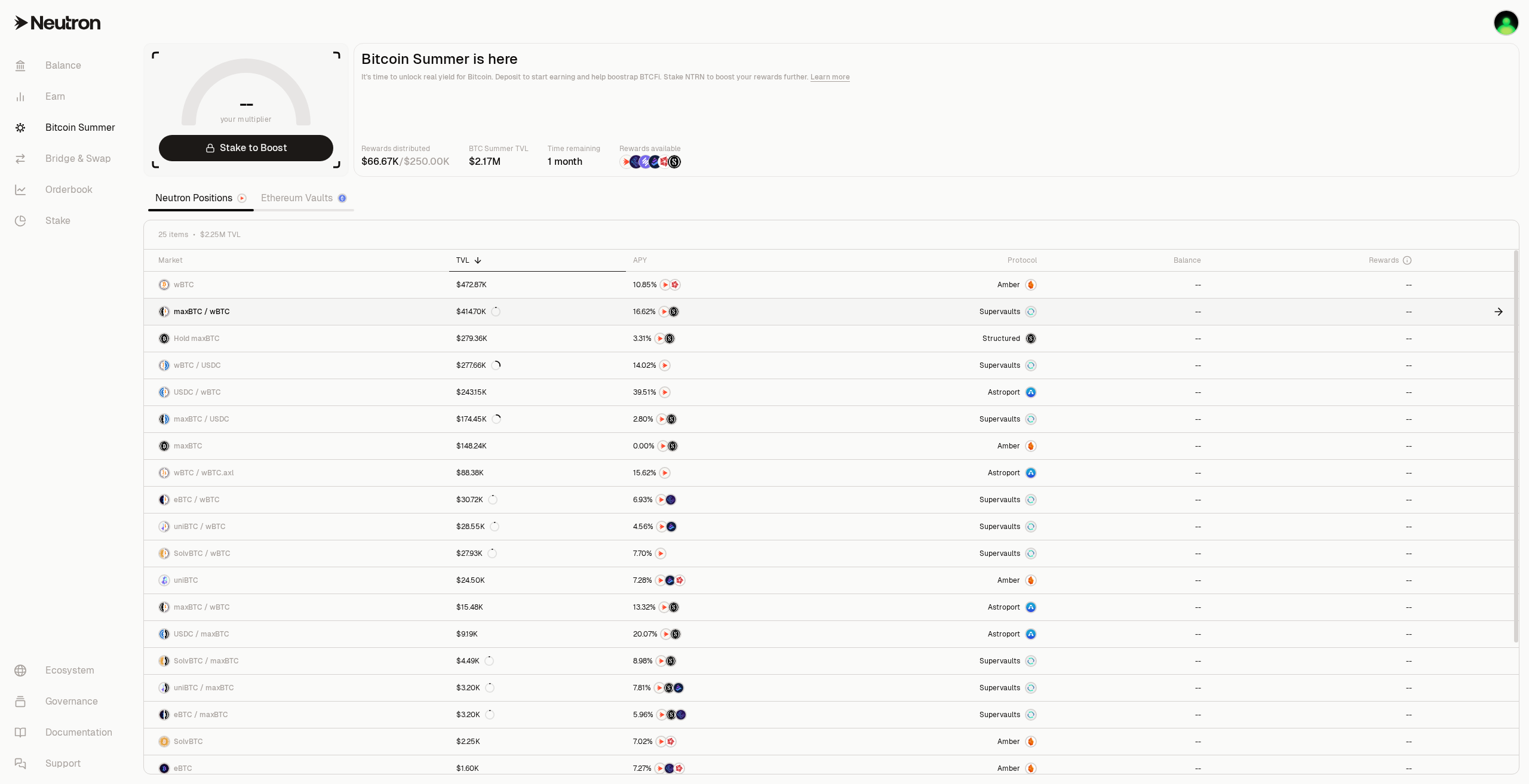
click at [267, 309] on link "maxBTC / wBTC" at bounding box center [296, 312] width 305 height 26
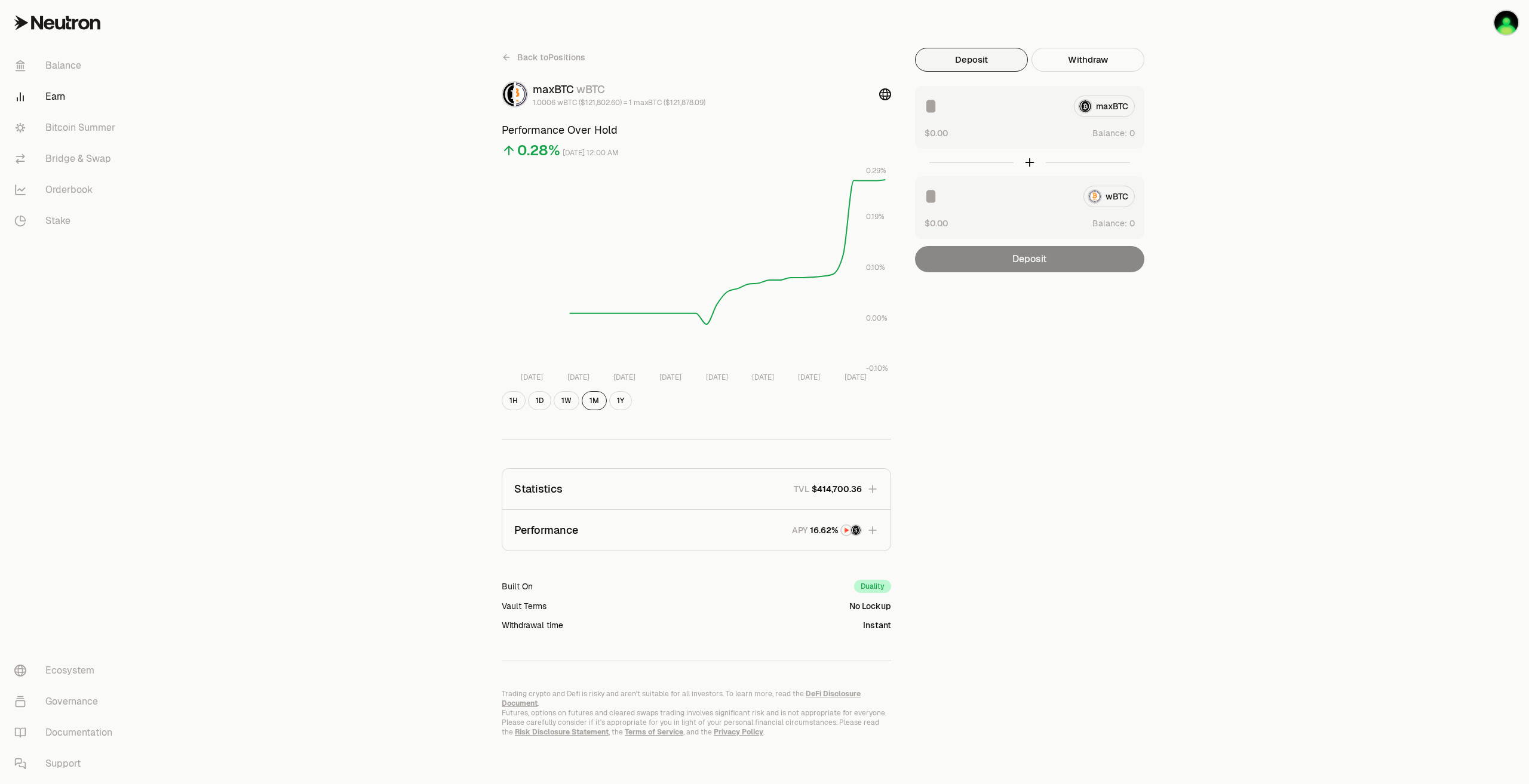
click at [1115, 200] on div "wBTC" at bounding box center [1030, 197] width 211 height 22
click at [1128, 233] on div "wBTC $0.00 Balance:" at bounding box center [1030, 207] width 230 height 63
click at [1128, 230] on div "wBTC $0.00 Balance:" at bounding box center [1030, 207] width 230 height 63
click at [1106, 104] on div "maxBTC" at bounding box center [1030, 106] width 211 height 22
click at [1123, 135] on button "Use Max" at bounding box center [1118, 134] width 34 height 12
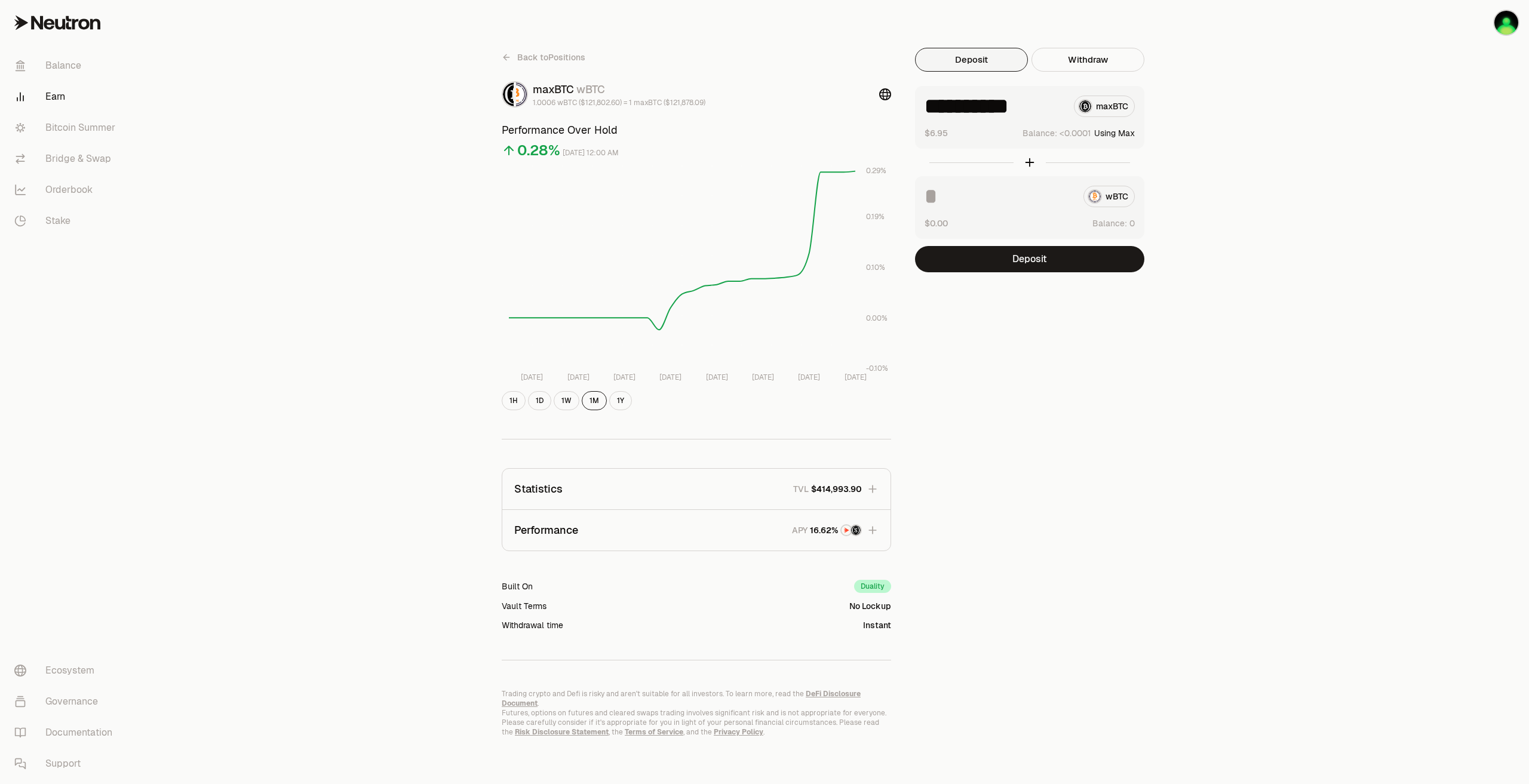
type input "**********"
click at [1104, 194] on div "wBTC" at bounding box center [1030, 197] width 211 height 22
click at [1279, 471] on div "**********" at bounding box center [831, 392] width 1395 height 784
click at [1117, 525] on div "**********" at bounding box center [831, 392] width 688 height 689
click at [505, 58] on icon at bounding box center [506, 58] width 5 height 0
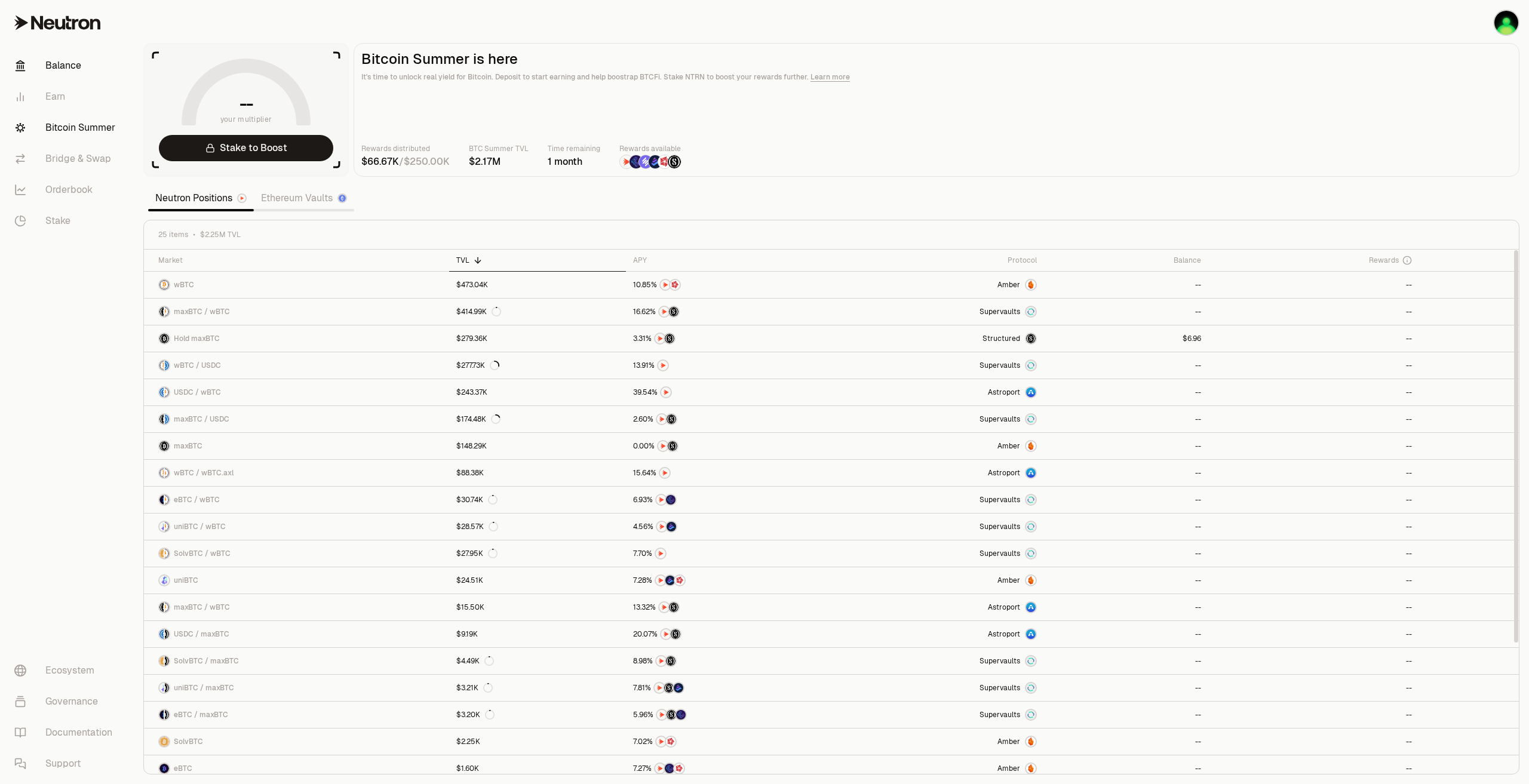
click at [35, 61] on link "Balance" at bounding box center [67, 65] width 124 height 31
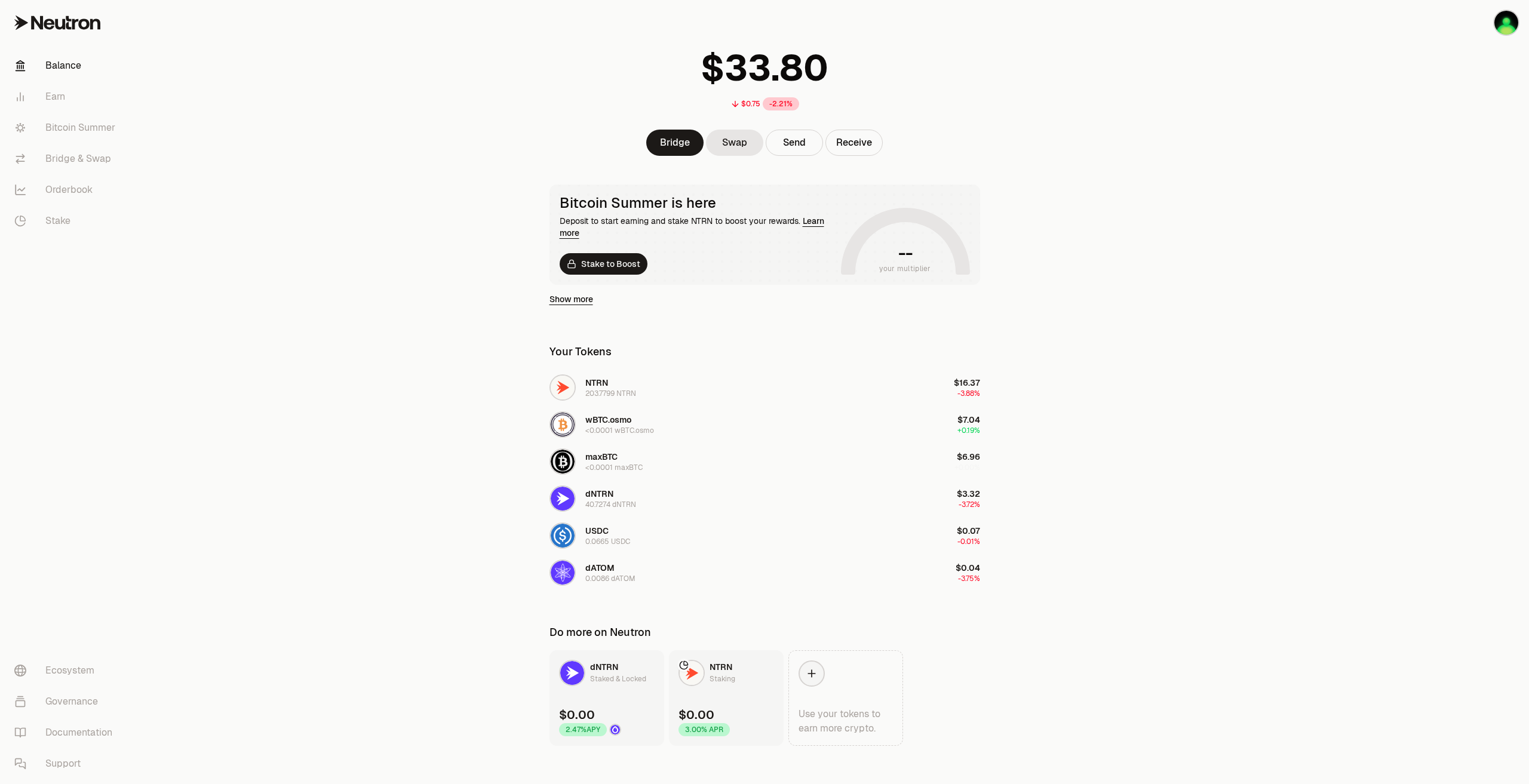
scroll to position [57, 0]
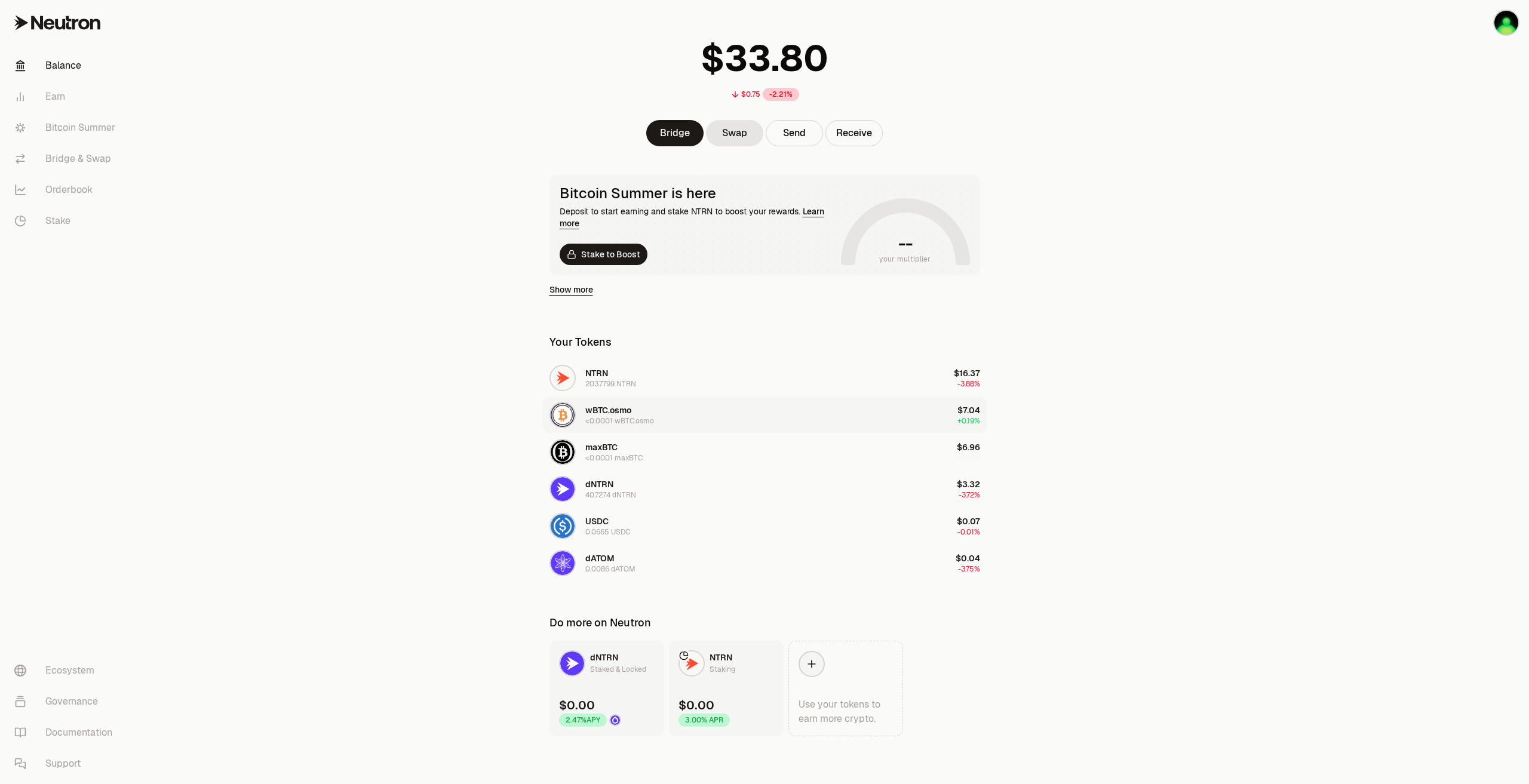
click at [614, 420] on div "<0.0001 wBTC.osmo" at bounding box center [619, 421] width 68 height 9
drag, startPoint x: 200, startPoint y: 339, endPoint x: 130, endPoint y: 185, distance: 169.2
click at [200, 338] on main "$0.75 -2.21% Bridge Swap Send Receive Bitcoin Summer is here Deposit to start e…" at bounding box center [831, 363] width 1395 height 841
click at [71, 97] on link "Earn" at bounding box center [67, 97] width 124 height 31
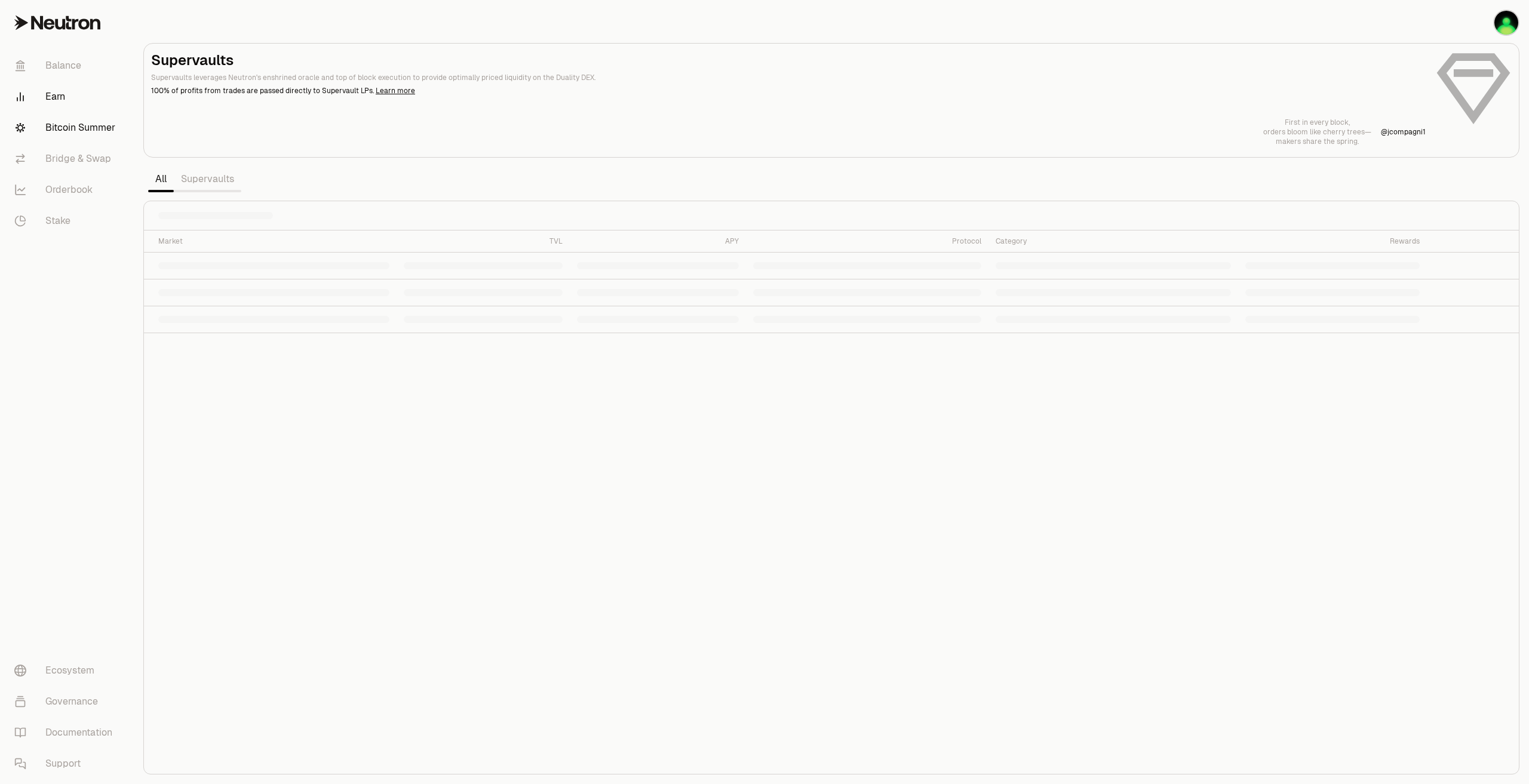
click at [85, 127] on link "Bitcoin Summer" at bounding box center [67, 127] width 124 height 31
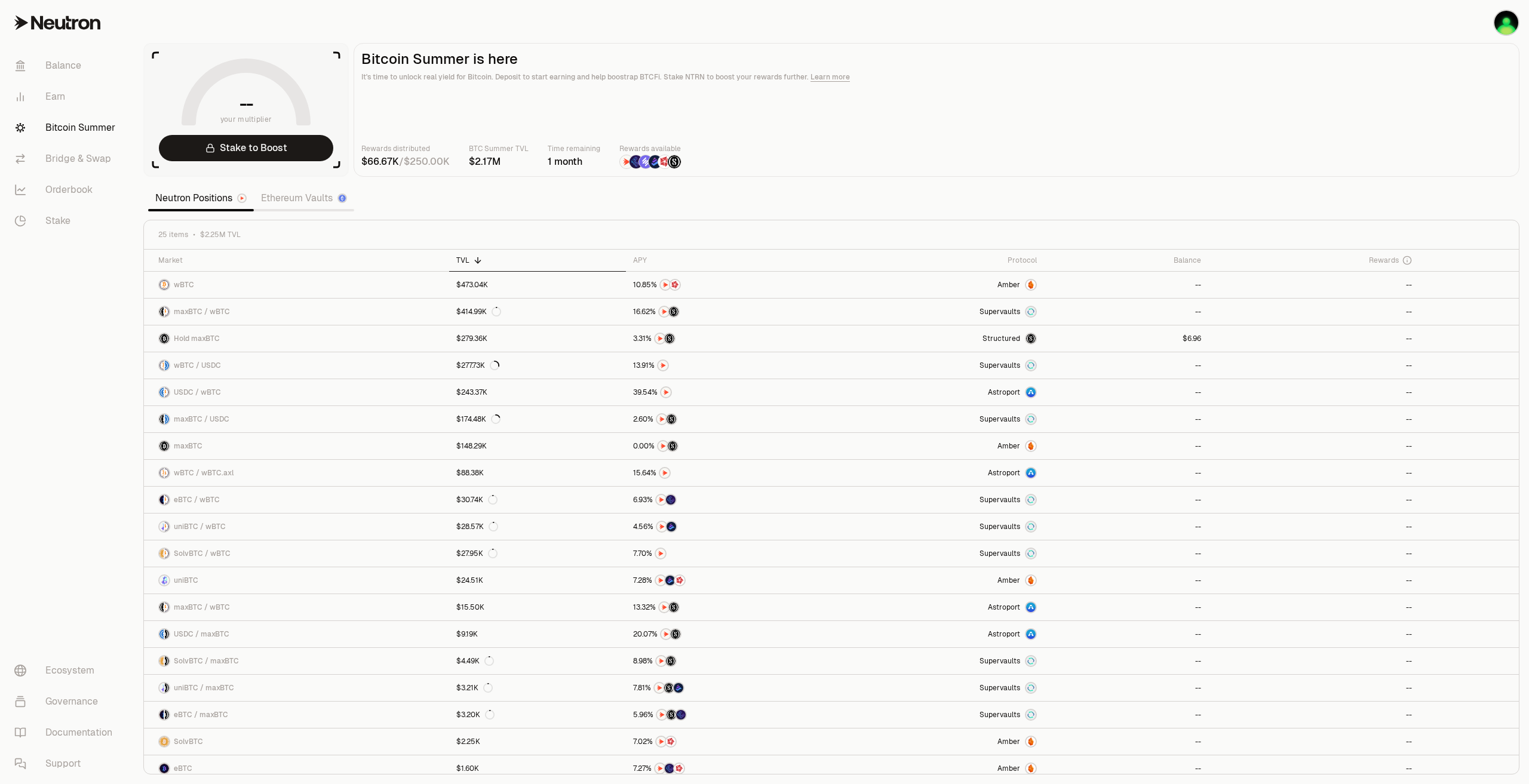
click at [473, 208] on section "-- your multiplier Stake to Boost Bitcoin Summer is here It's time to unlock re…" at bounding box center [831, 392] width 1395 height 784
click at [940, 281] on link "Amber" at bounding box center [937, 285] width 214 height 26
click at [313, 309] on link "maxBTC / wBTC" at bounding box center [296, 312] width 305 height 26
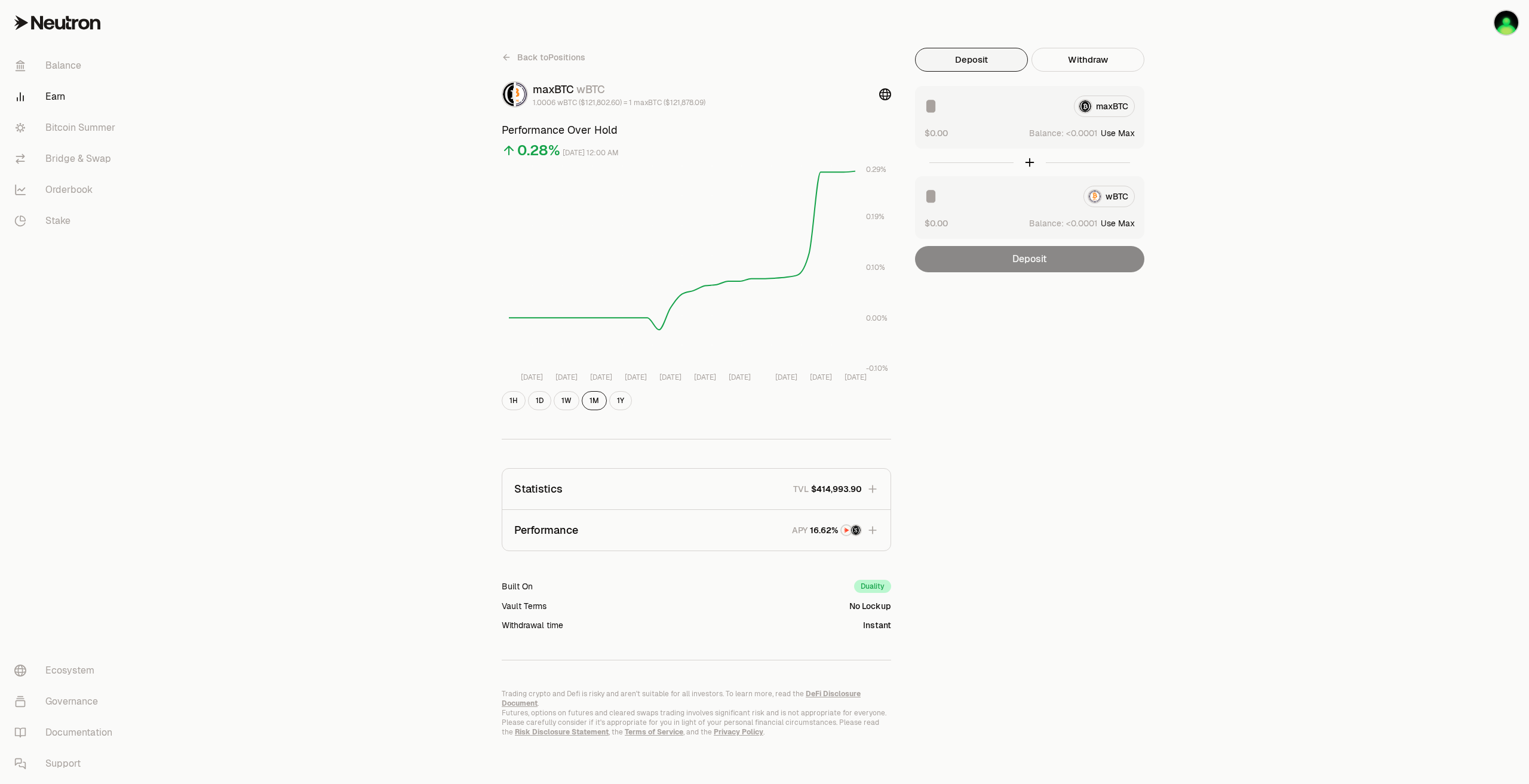
click at [1127, 128] on button "Use Max" at bounding box center [1118, 134] width 34 height 12
type input "**********"
click at [1124, 225] on button "Use Max" at bounding box center [1118, 223] width 34 height 12
type input "**********"
click at [1112, 256] on button "Deposit" at bounding box center [1030, 259] width 230 height 26
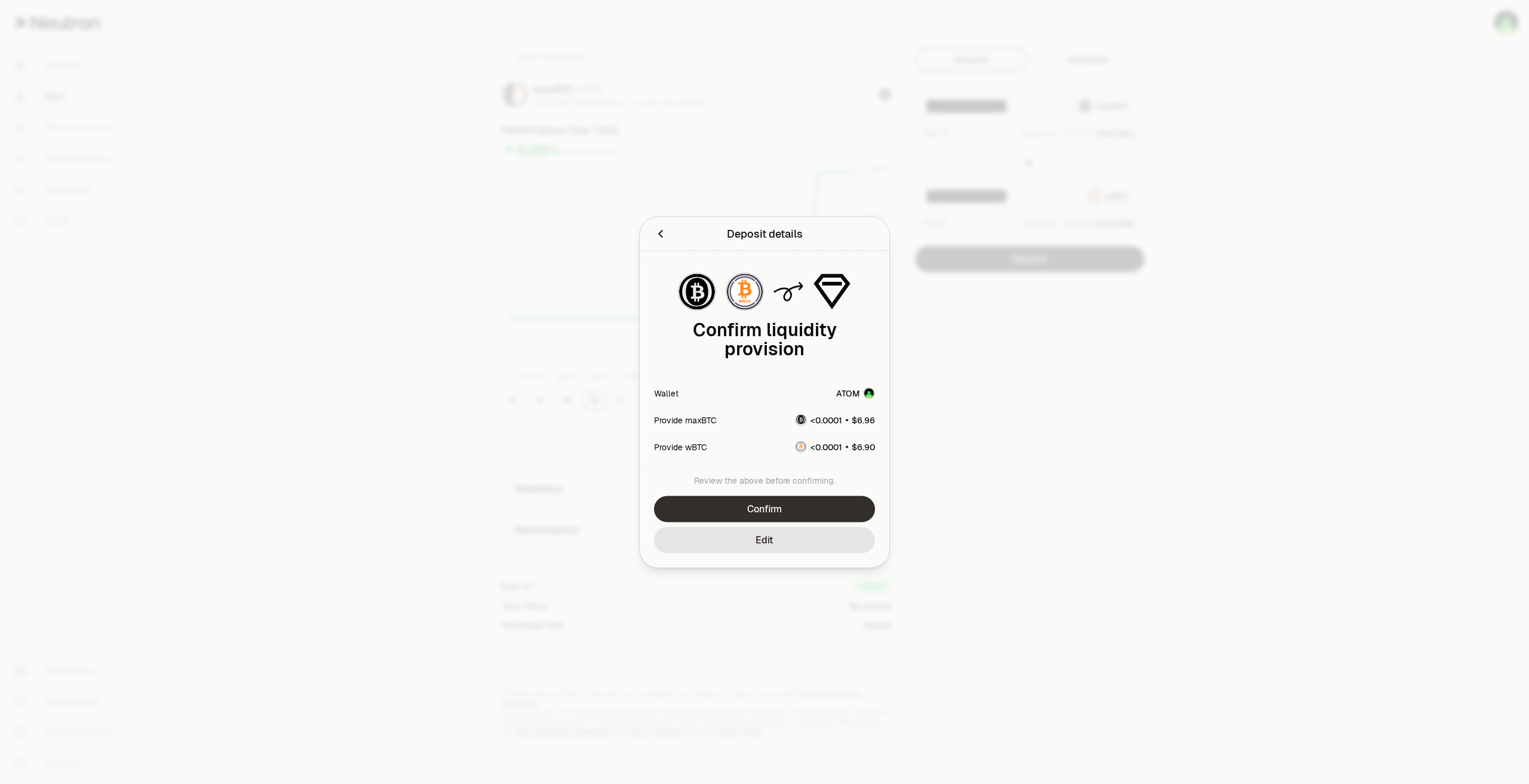
click at [850, 511] on button "Confirm" at bounding box center [764, 508] width 221 height 26
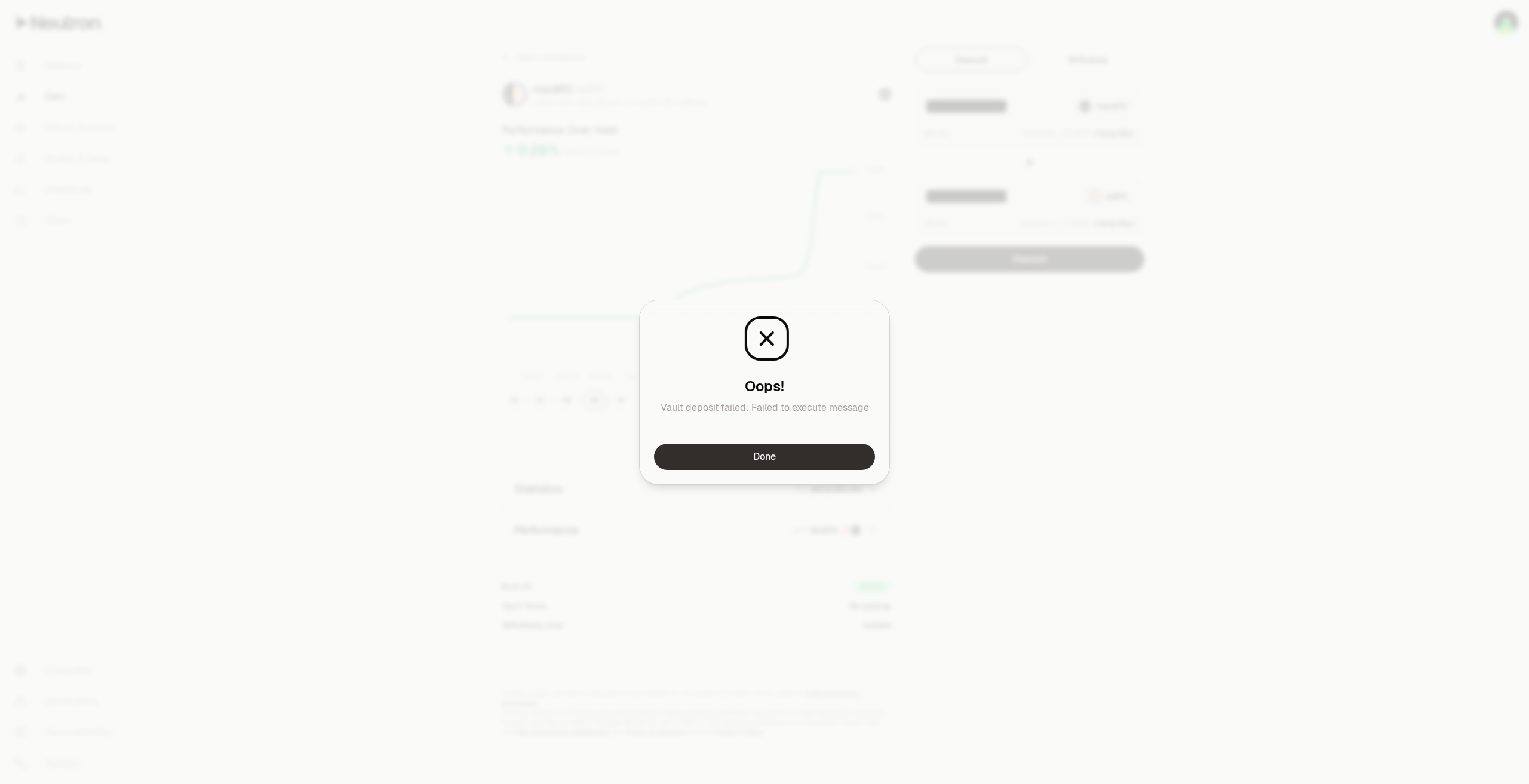
click at [821, 461] on button "Done" at bounding box center [764, 457] width 221 height 26
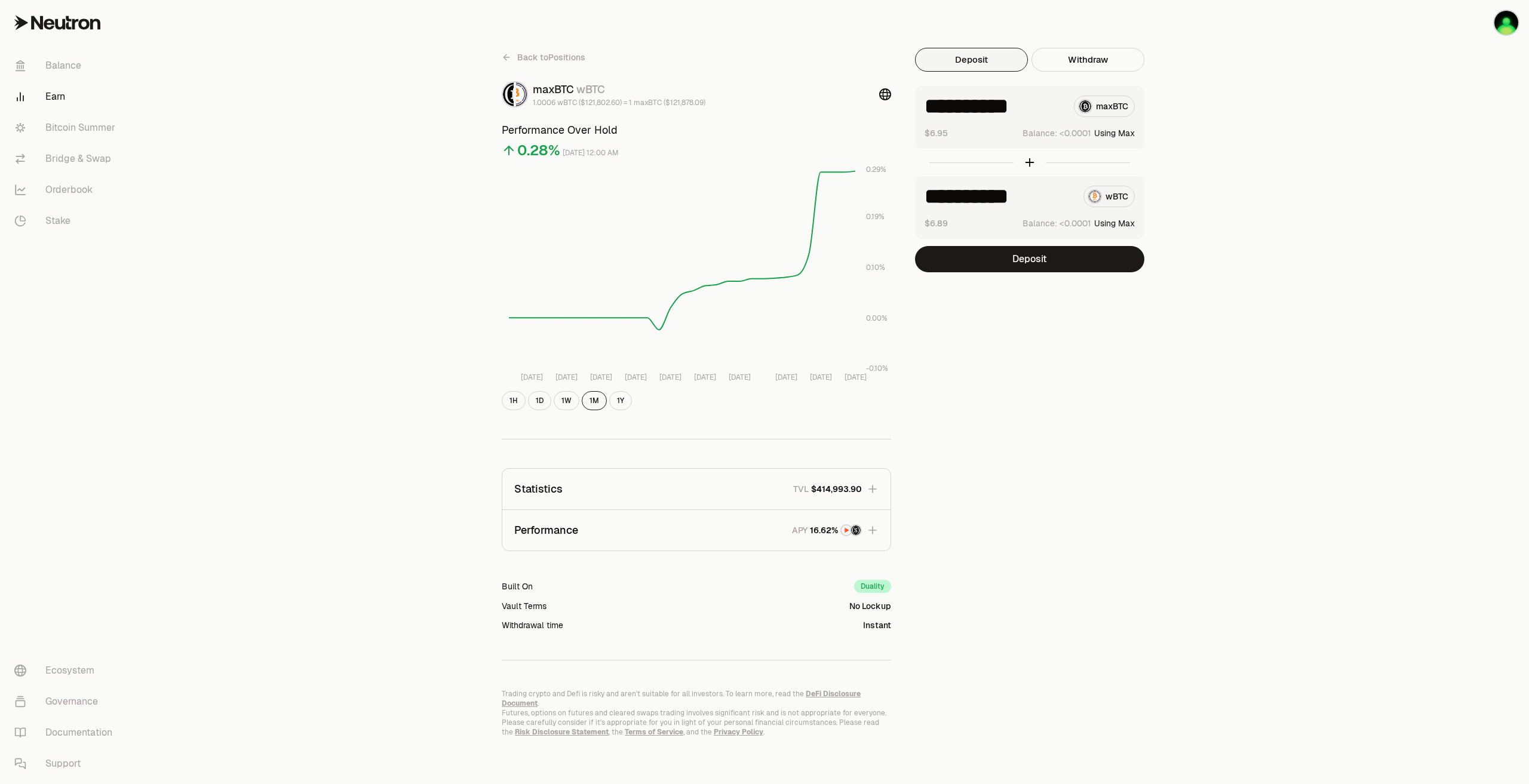
click at [887, 535] on button "Performance APY" at bounding box center [696, 530] width 388 height 41
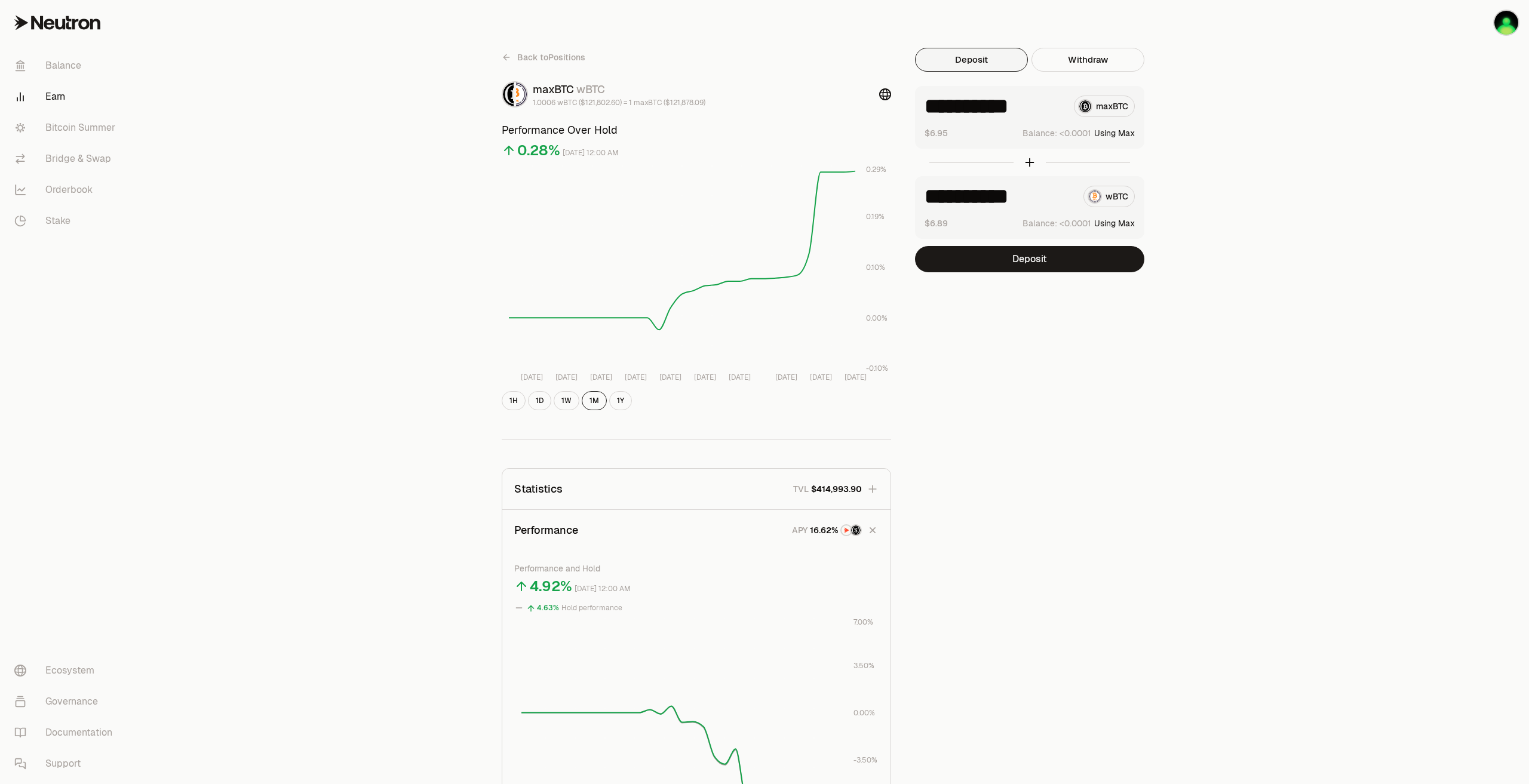
click at [877, 532] on icon "button" at bounding box center [873, 530] width 17 height 17
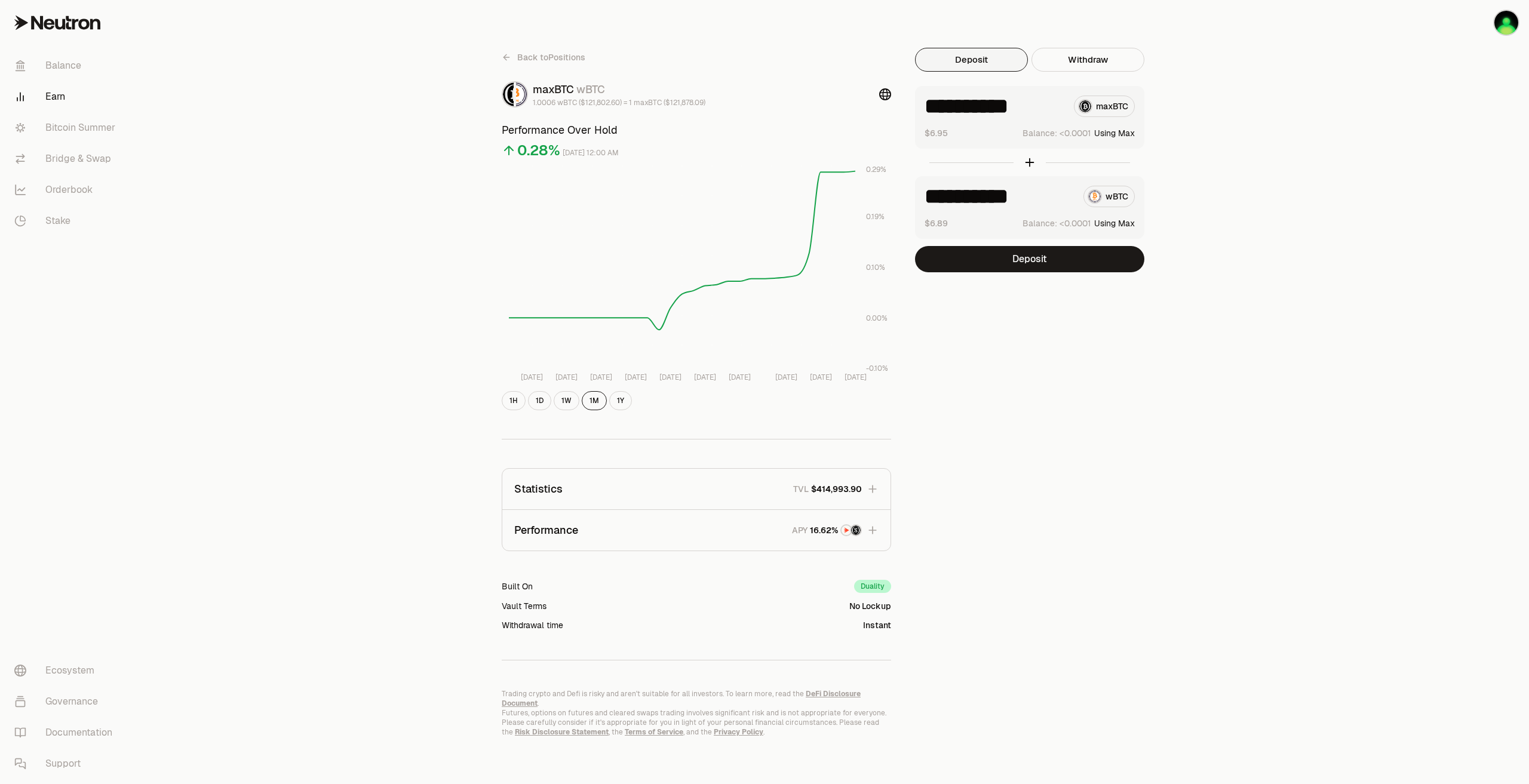
click at [1129, 136] on button "Using Max" at bounding box center [1114, 134] width 41 height 12
click at [1123, 230] on div "**********" at bounding box center [1030, 207] width 230 height 63
click at [1080, 266] on button "Deposit" at bounding box center [1030, 259] width 230 height 26
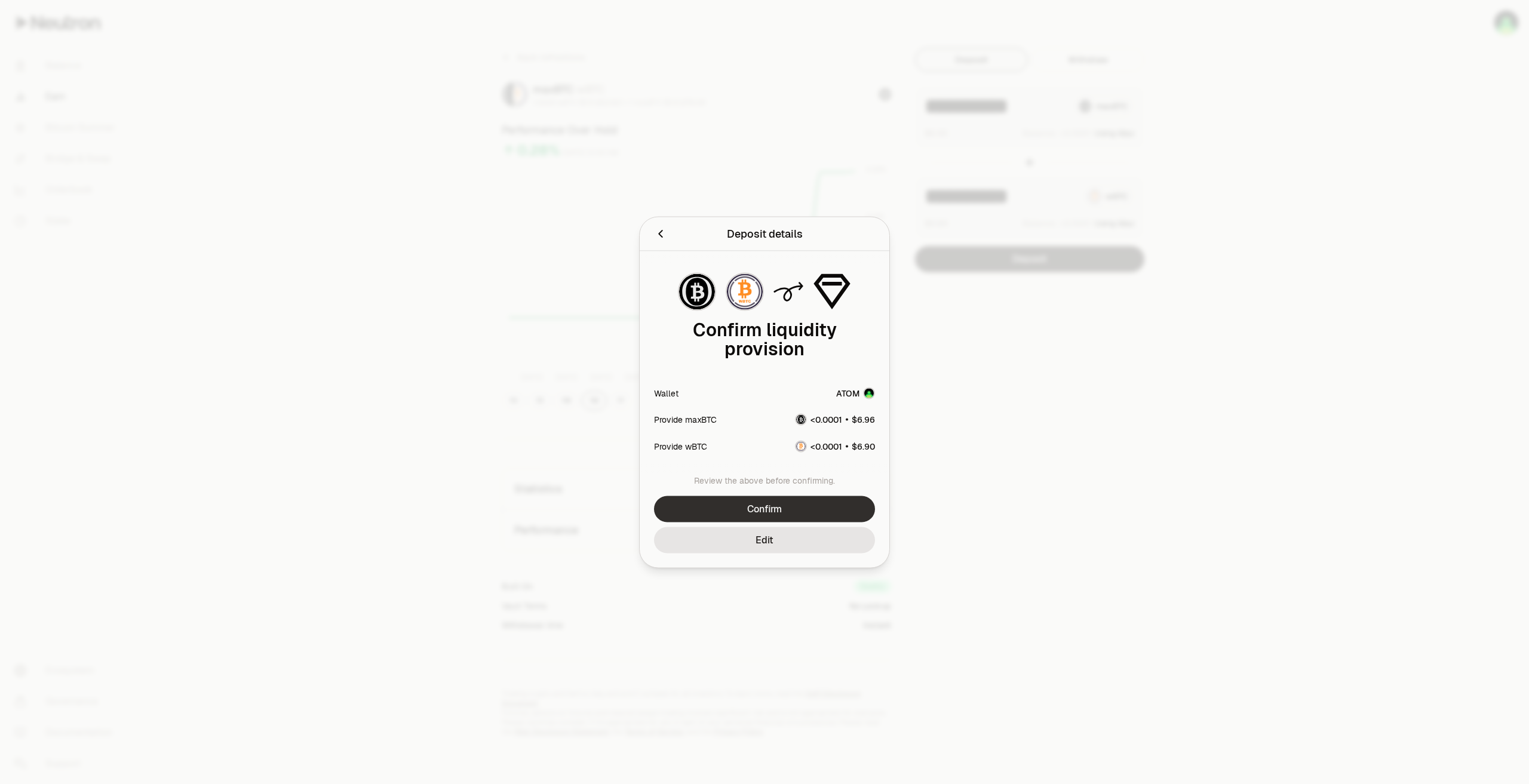
click at [844, 497] on button "Confirm" at bounding box center [764, 508] width 221 height 26
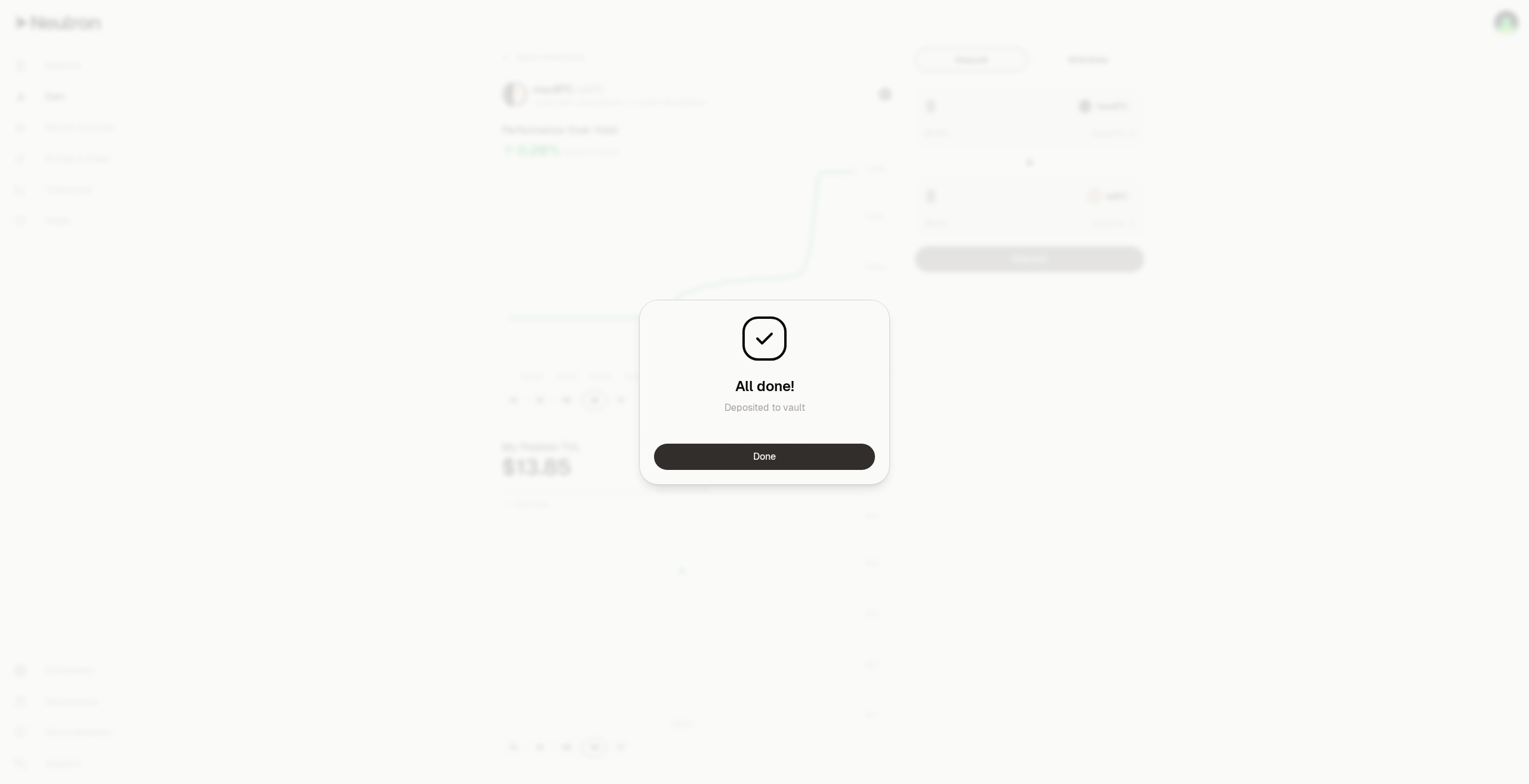
click at [781, 458] on button "Done" at bounding box center [764, 457] width 221 height 26
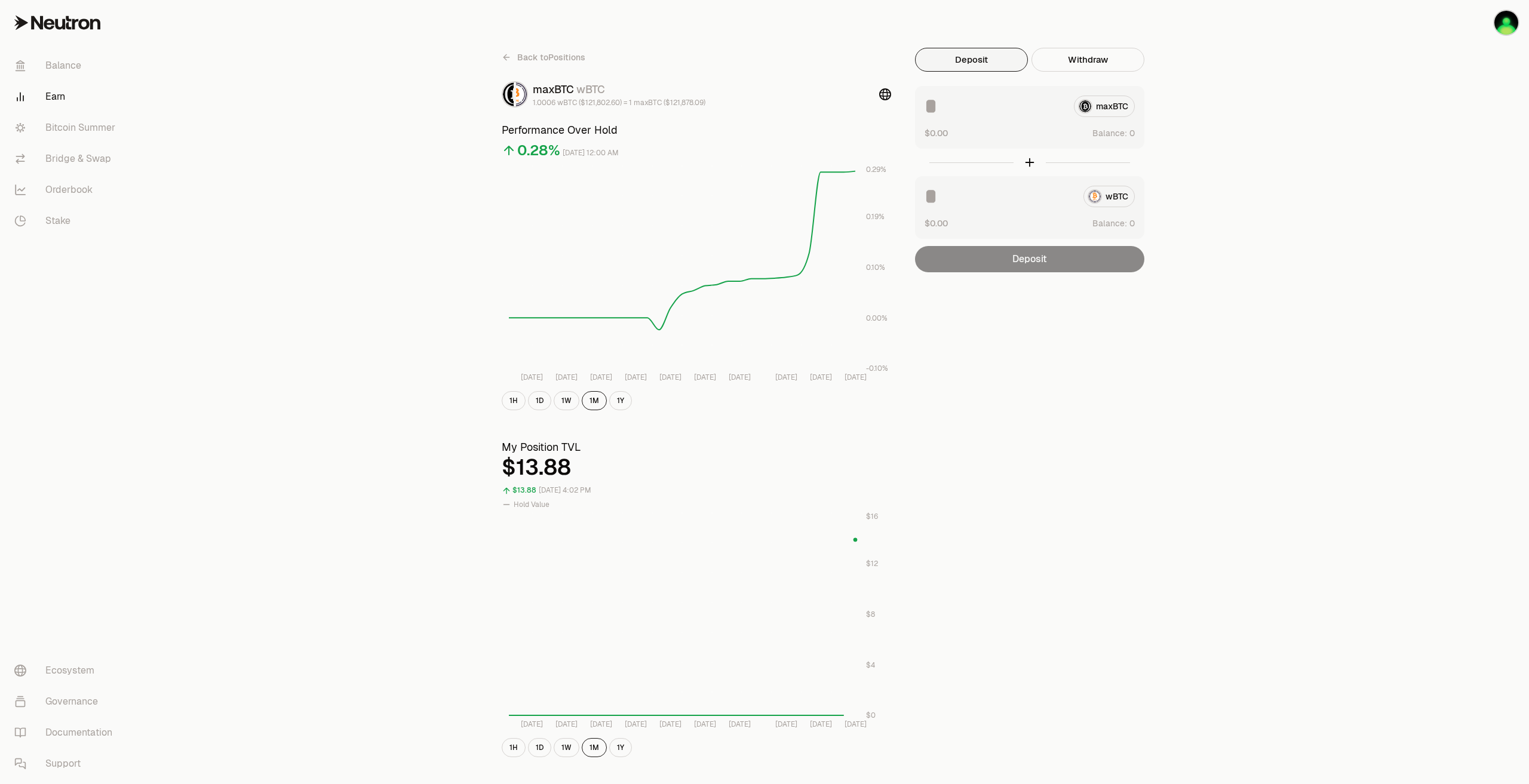
click at [1424, 43] on div "Back to Positions maxBTC wBTC 1.0006 wBTC ($121,802.60) = 1 maxBTC ($121,878.09…" at bounding box center [831, 565] width 1395 height 1131
